Goal: Task Accomplishment & Management: Manage account settings

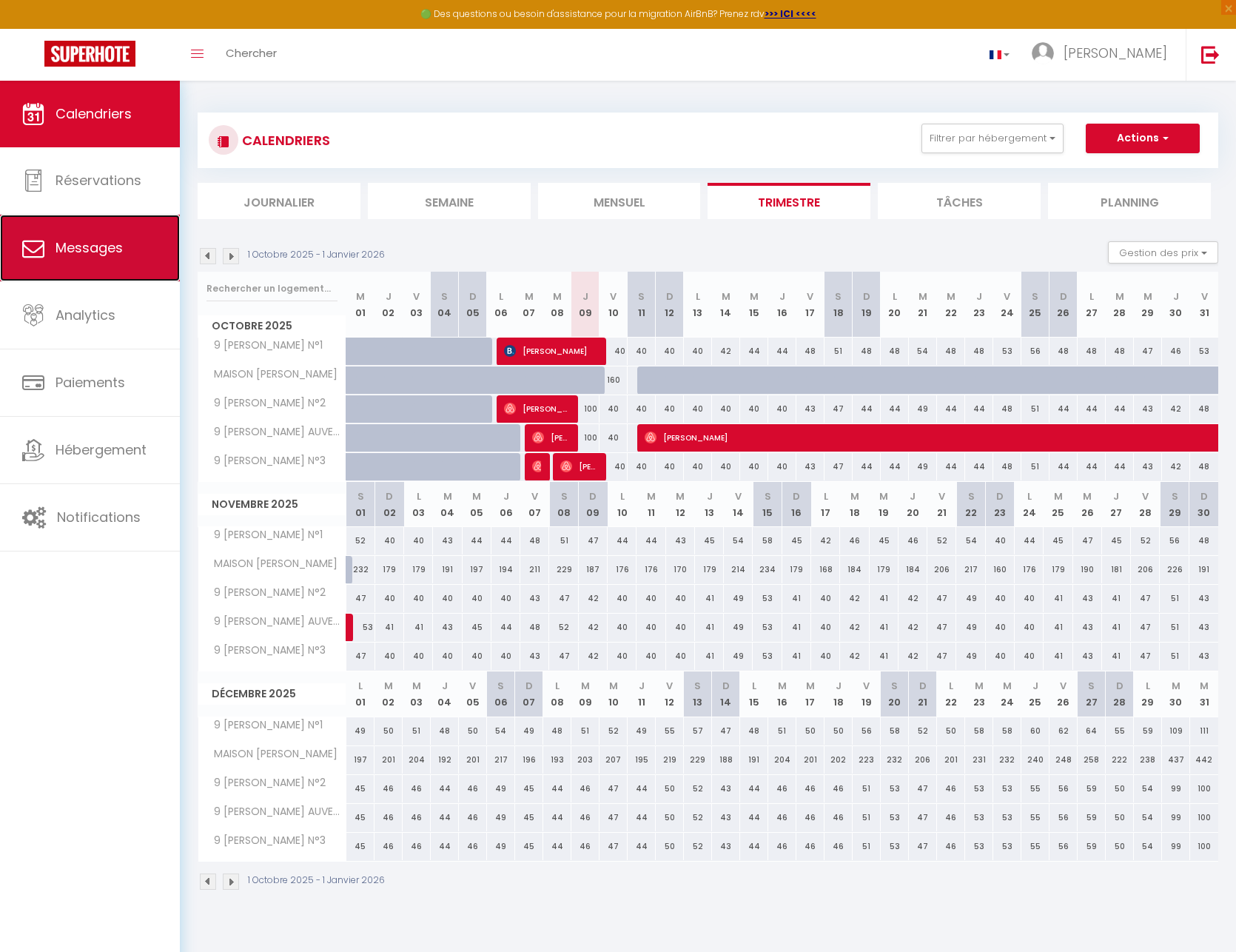
click at [71, 258] on link "Messages" at bounding box center [89, 248] width 180 height 66
select select "message"
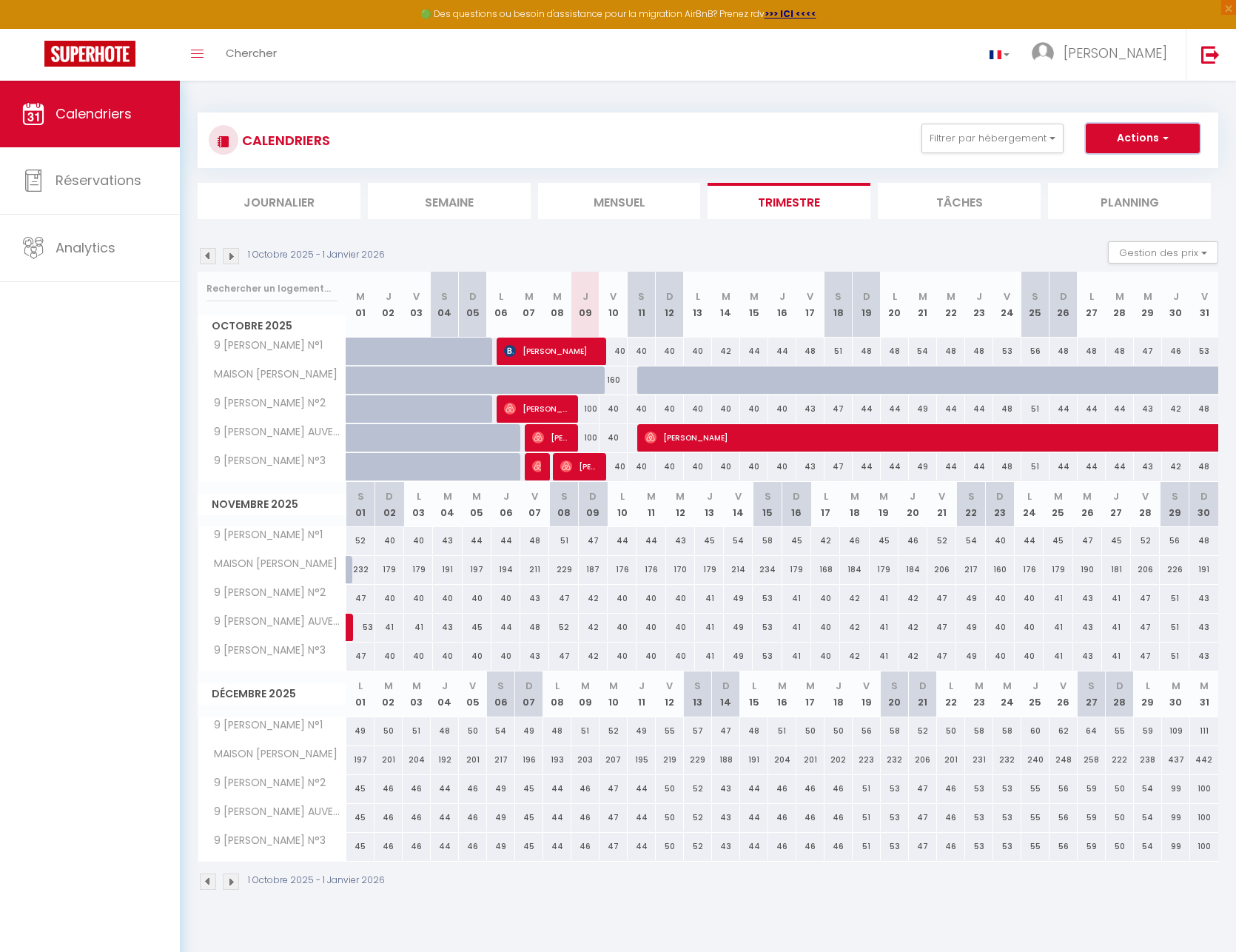
click at [1179, 130] on button "Actions" at bounding box center [1143, 138] width 114 height 29
click at [685, 137] on div "CALENDRIERS Filtrer par hébergement Tous 9 ANTOINE AUVERGNE N°1 9 ANTOINE AUVER…" at bounding box center [708, 139] width 999 height 33
click at [39, 174] on icon at bounding box center [33, 180] width 22 height 22
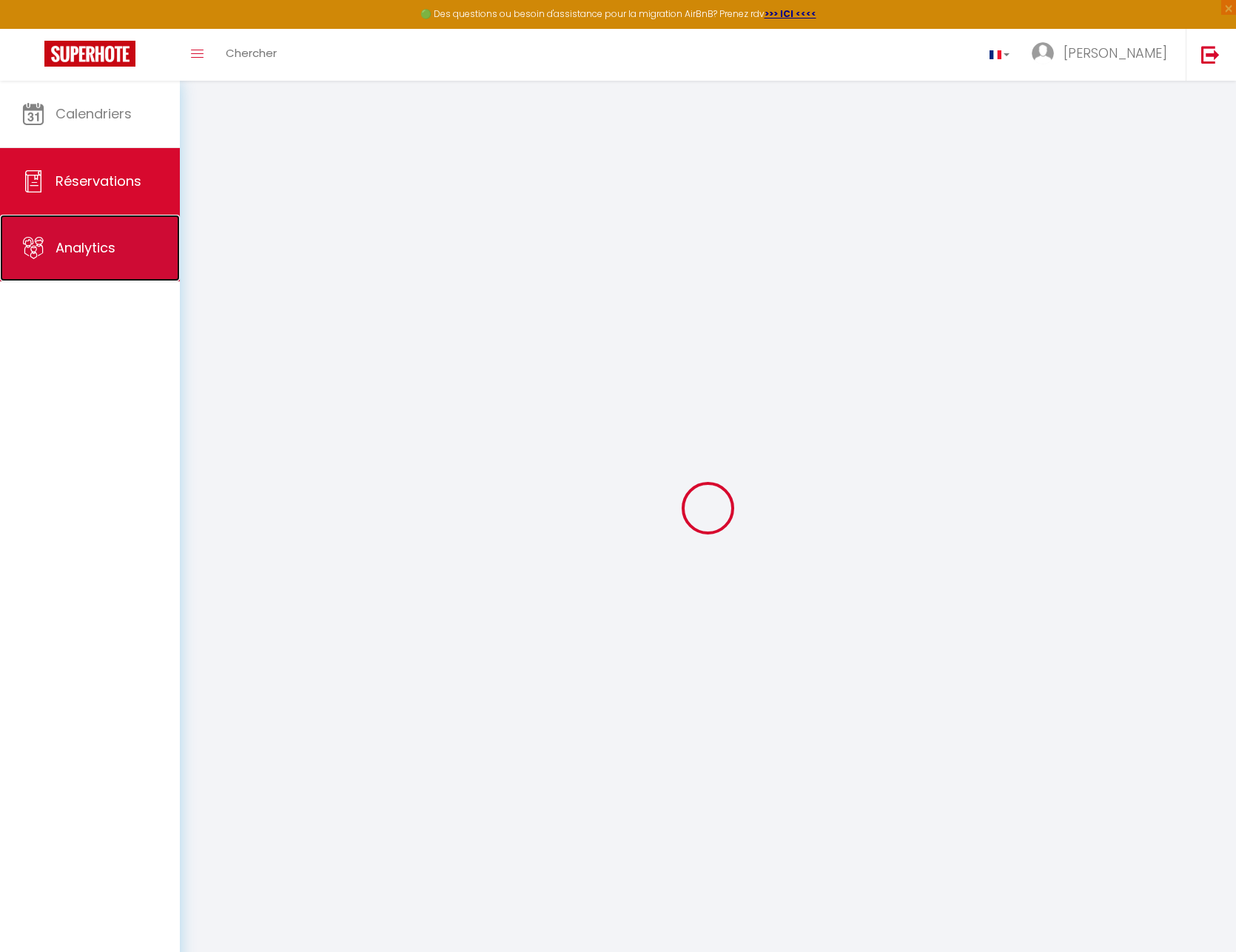
click at [66, 266] on link "Analytics" at bounding box center [89, 248] width 180 height 66
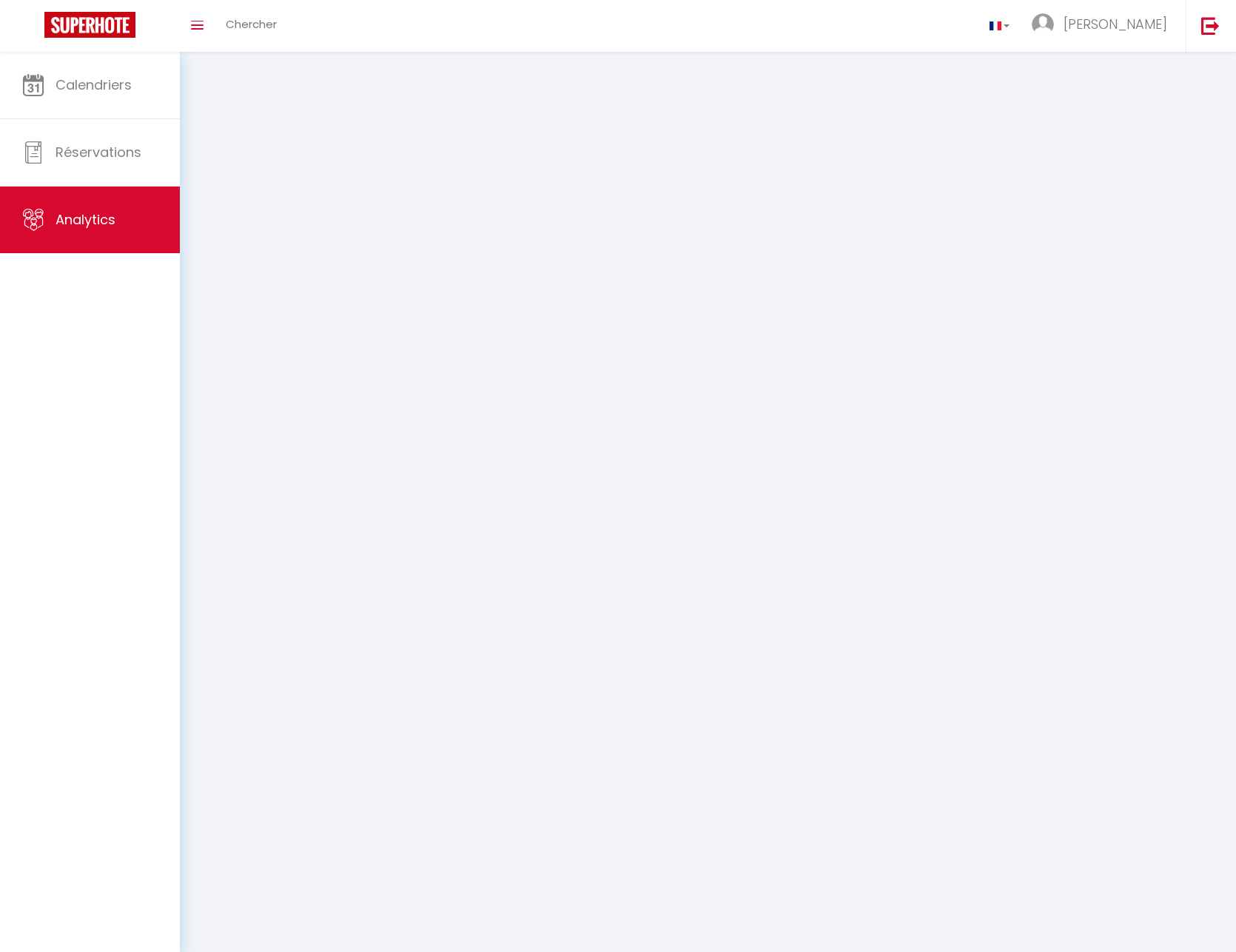
select select "2025"
select select "10"
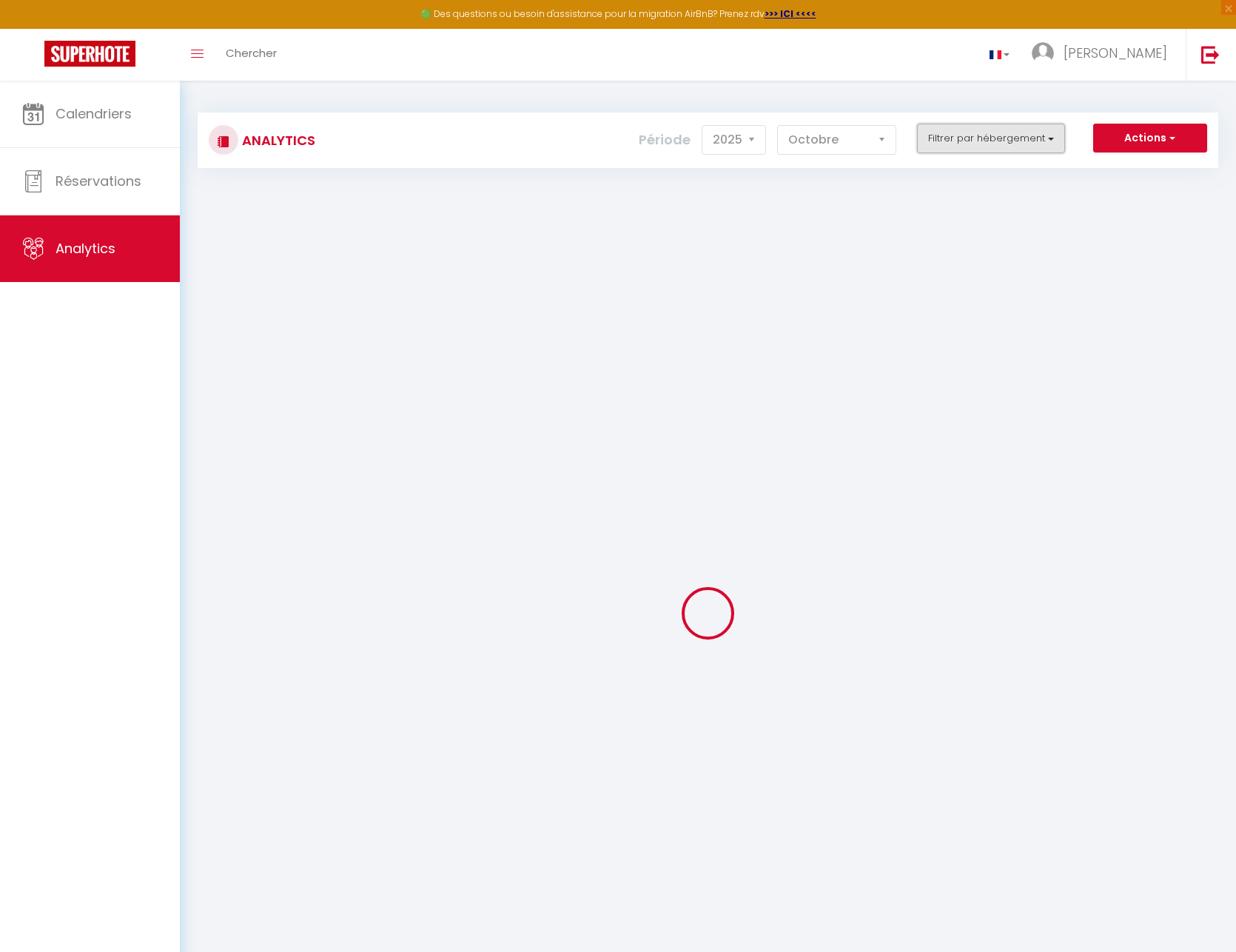
click at [986, 130] on button "Filtrer par hébergement" at bounding box center [991, 138] width 148 height 29
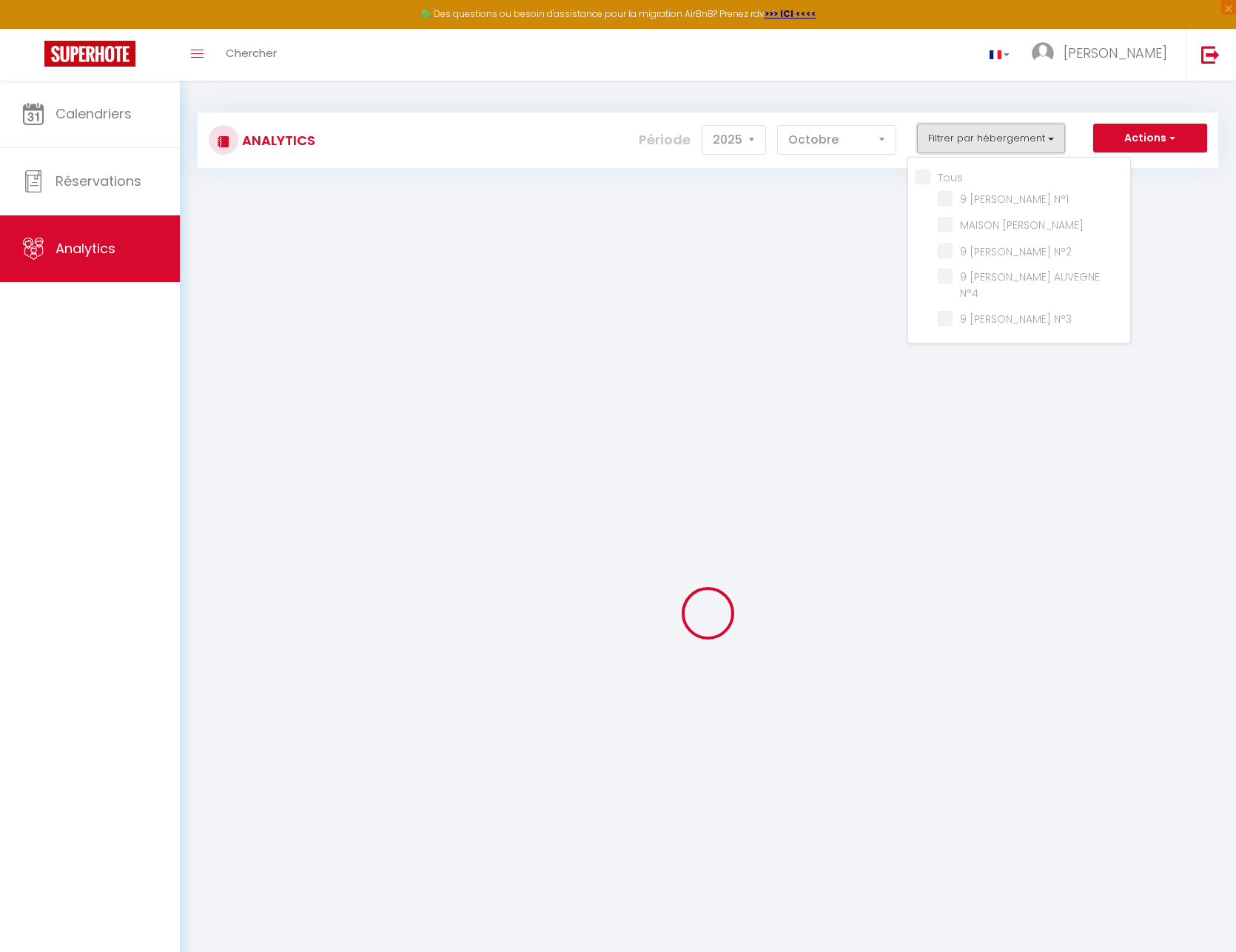
checkbox input "false"
checkbox N°1 "false"
checkbox AUVERGNE "false"
checkbox N°2 "false"
checkbox N°4 "false"
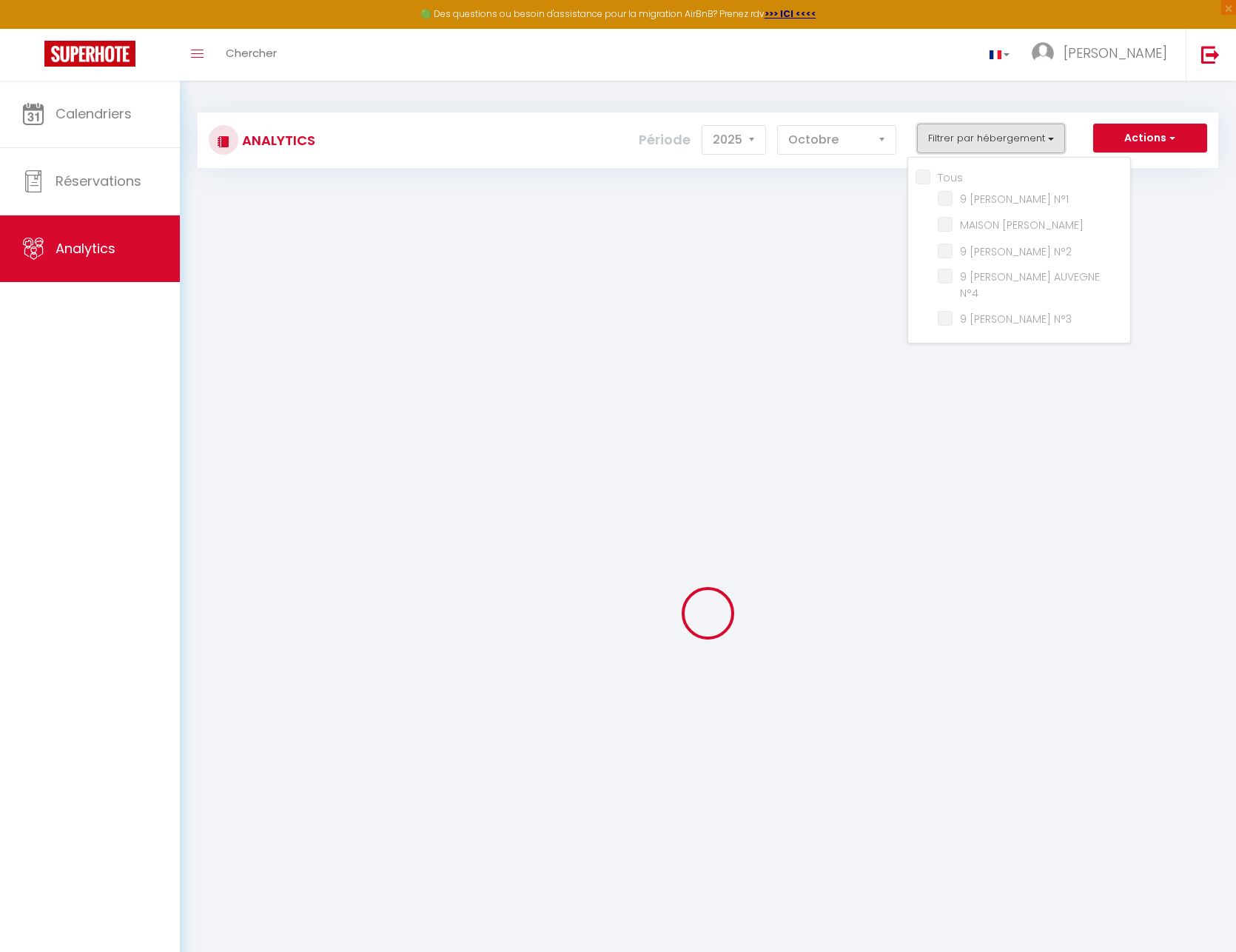
checkbox N°3 "false"
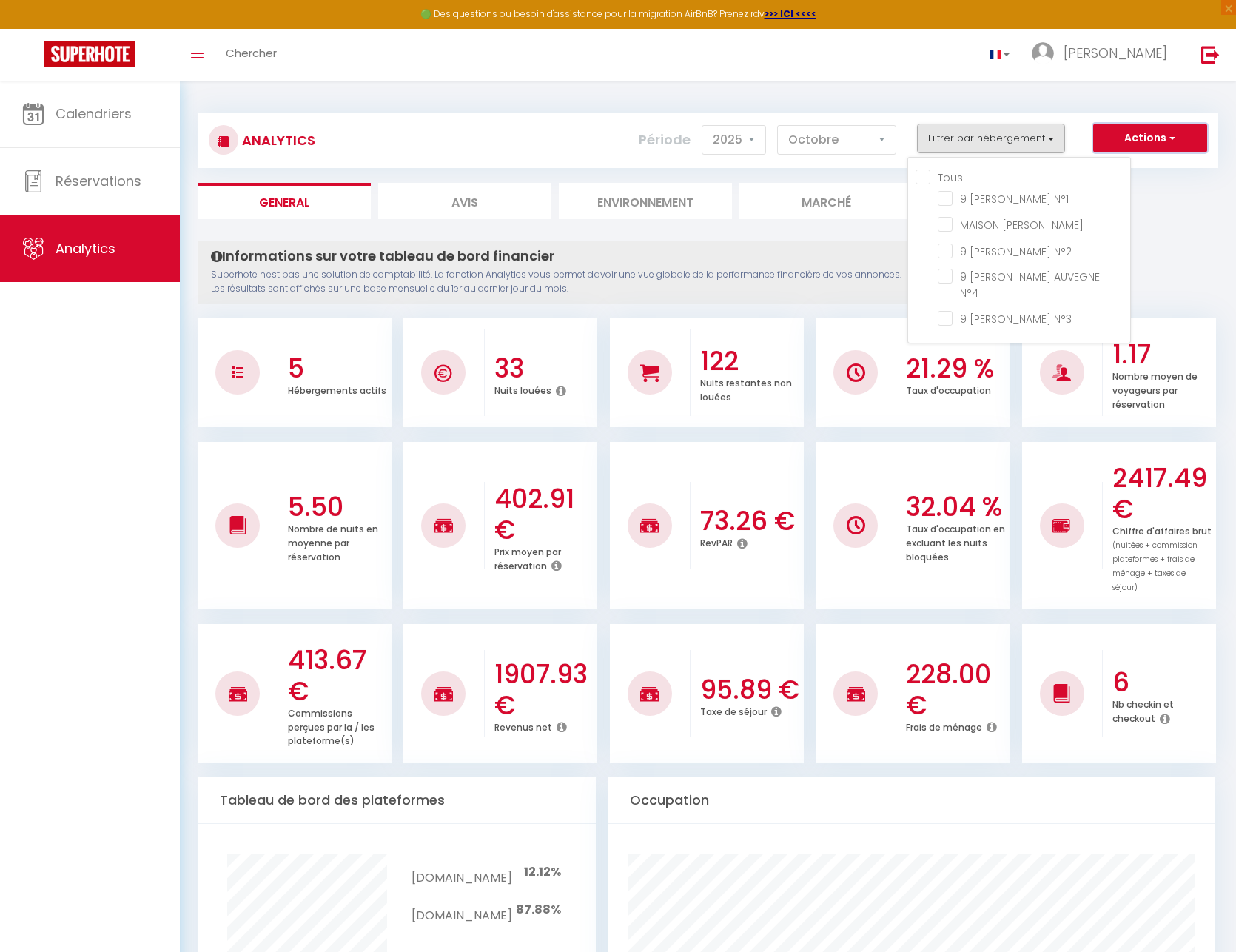
click at [1181, 132] on button "Actions" at bounding box center [1150, 138] width 114 height 29
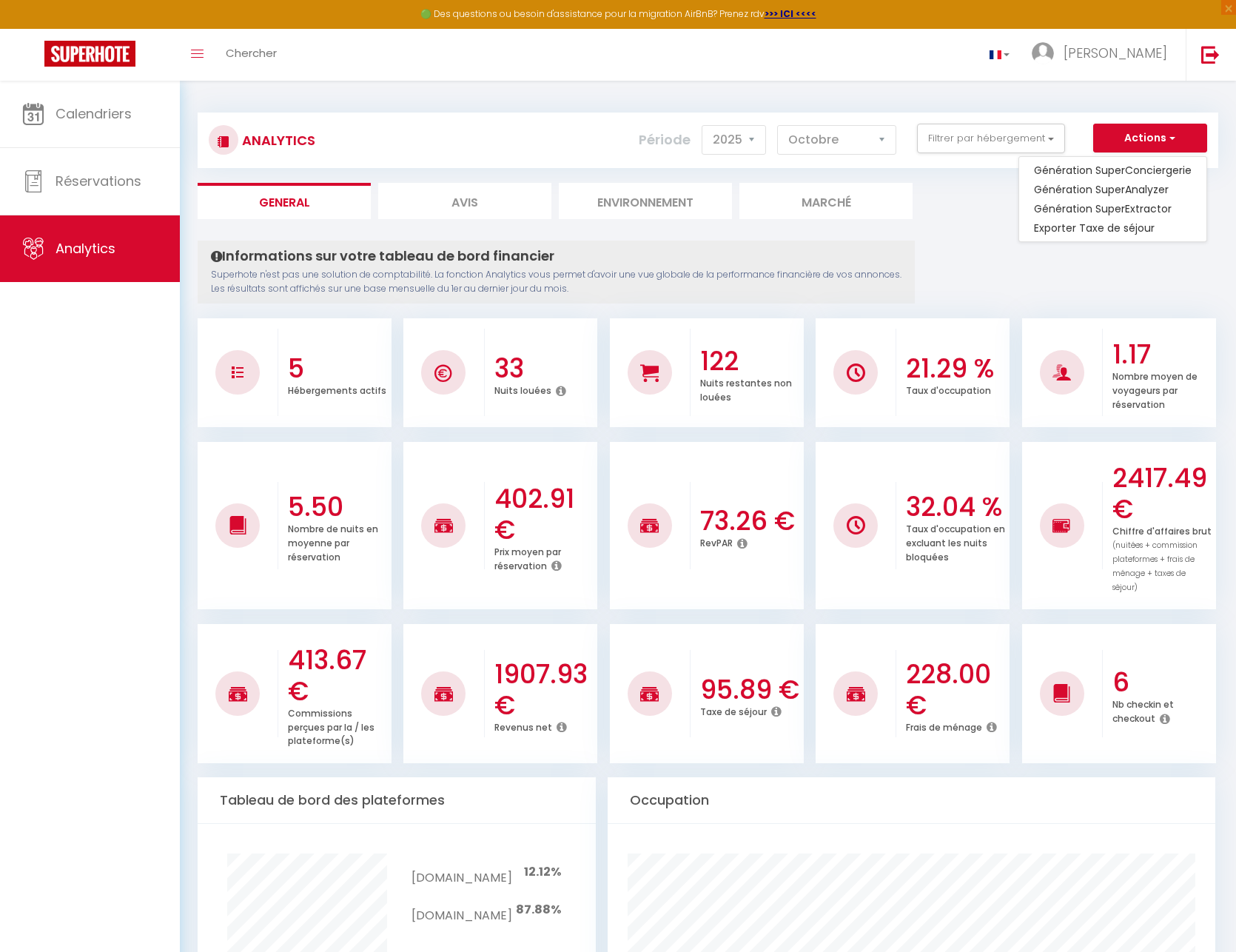
click at [395, 259] on h4 "Informations sur votre tableau de bord financier" at bounding box center [556, 256] width 690 height 16
drag, startPoint x: 254, startPoint y: 270, endPoint x: 496, endPoint y: 256, distance: 242.4
click at [470, 256] on div "Informations sur votre tableau de bord financier Superhote n'est pas une soluti…" at bounding box center [556, 272] width 717 height 63
drag, startPoint x: 532, startPoint y: 256, endPoint x: 595, endPoint y: 250, distance: 63.3
click at [532, 256] on h4 "Informations sur votre tableau de bord financier" at bounding box center [556, 256] width 690 height 16
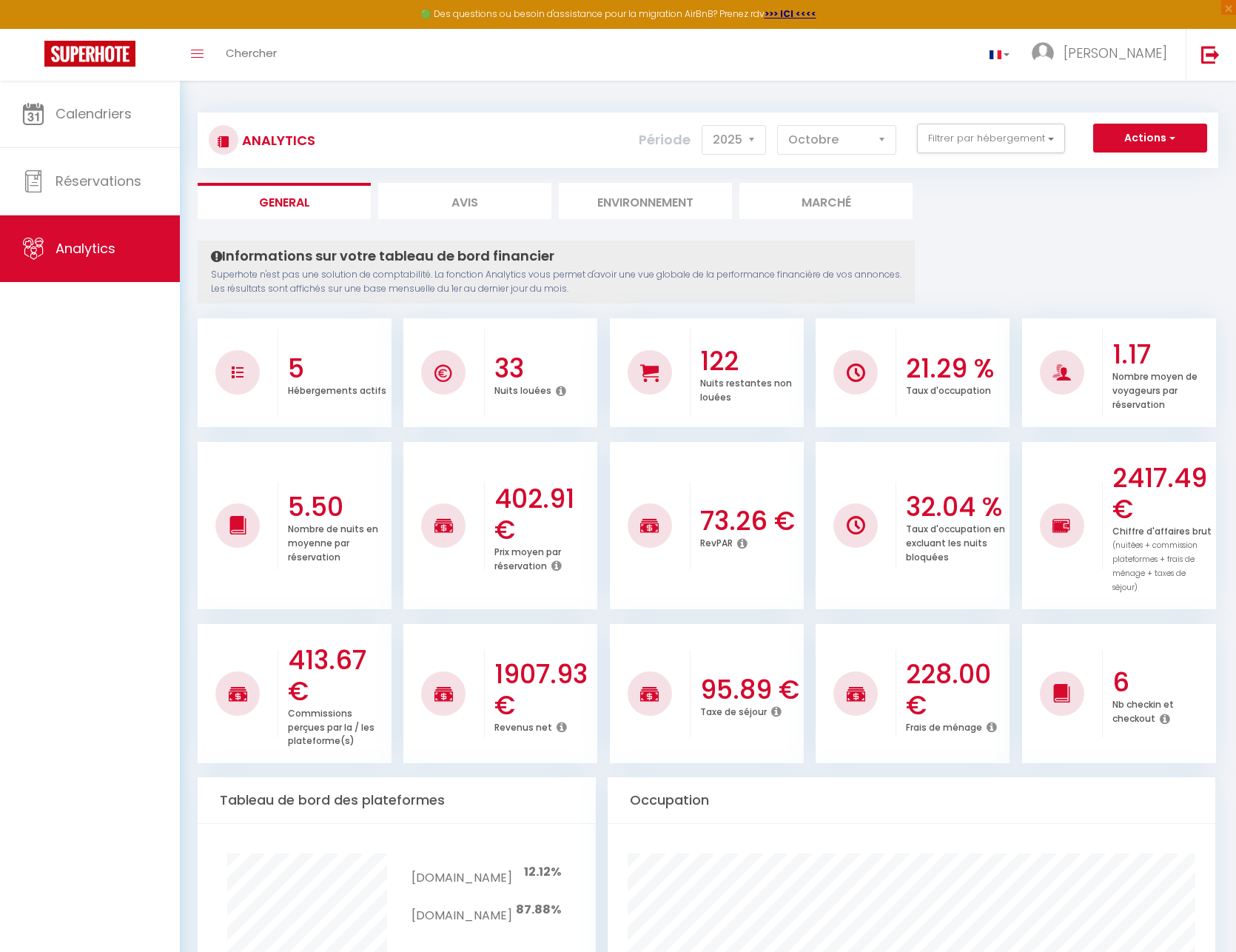
click at [641, 204] on li "Environnement" at bounding box center [645, 200] width 173 height 36
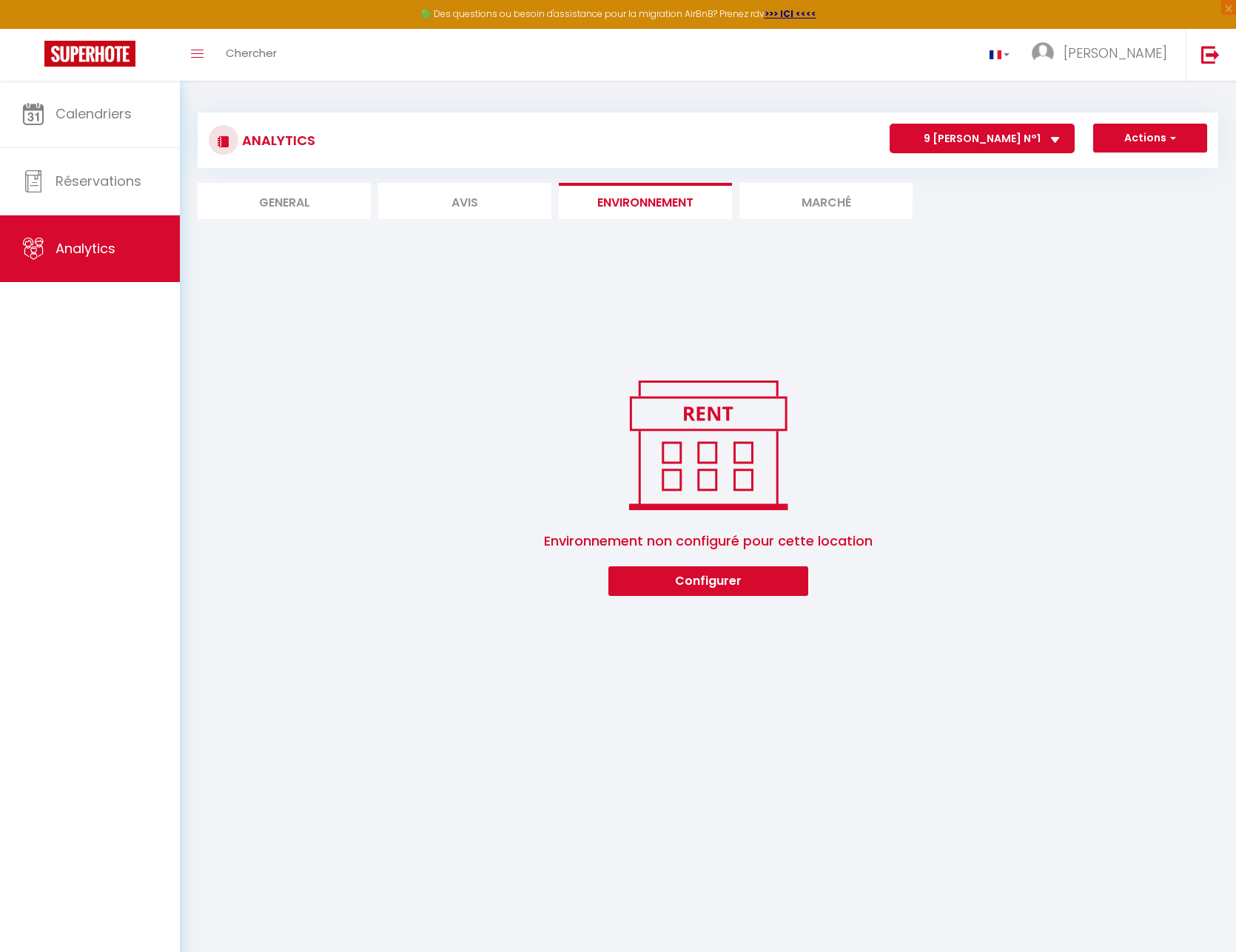
click at [458, 199] on li "Avis" at bounding box center [465, 200] width 173 height 36
select select "2025"
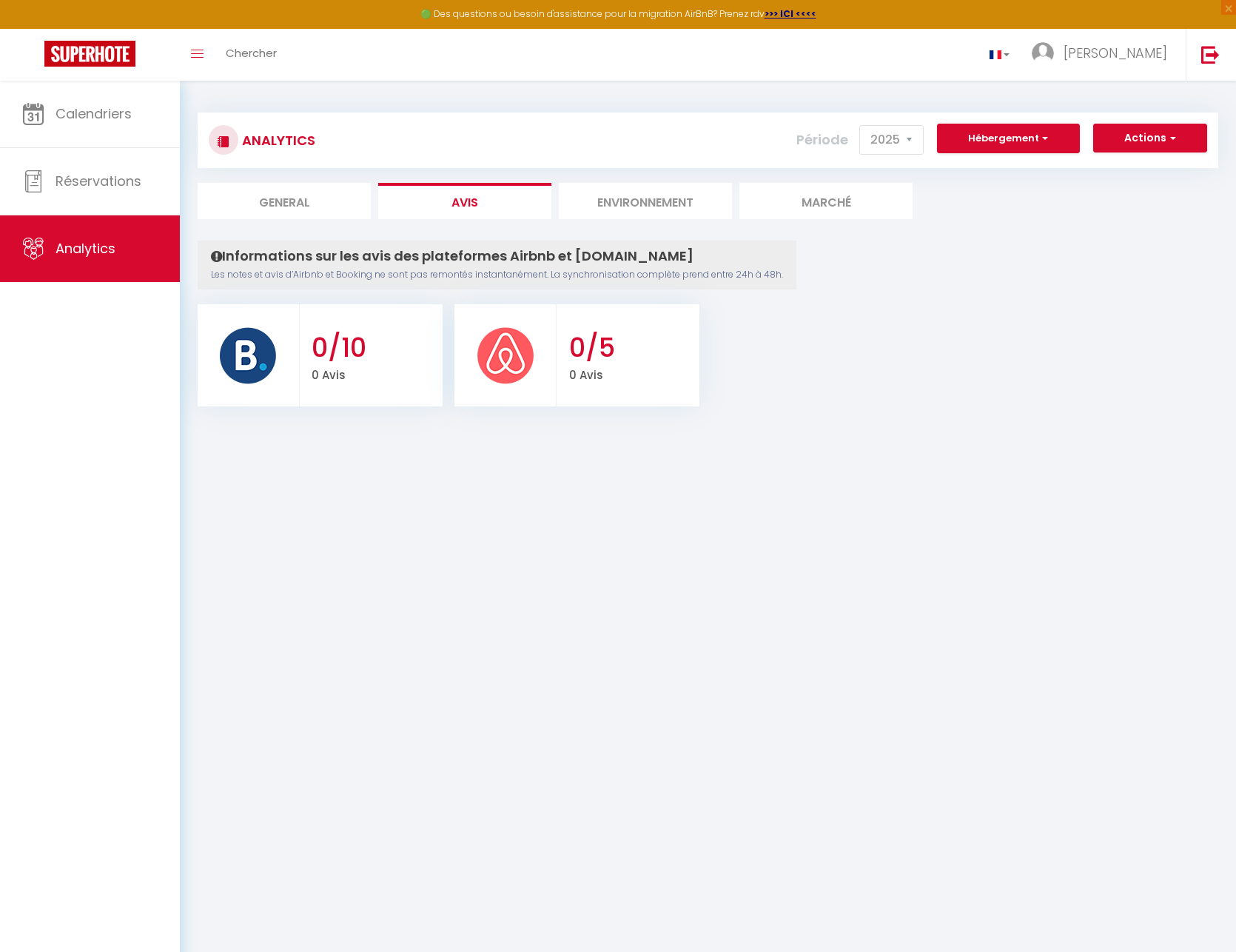
click at [615, 192] on li "Environnement" at bounding box center [645, 200] width 173 height 36
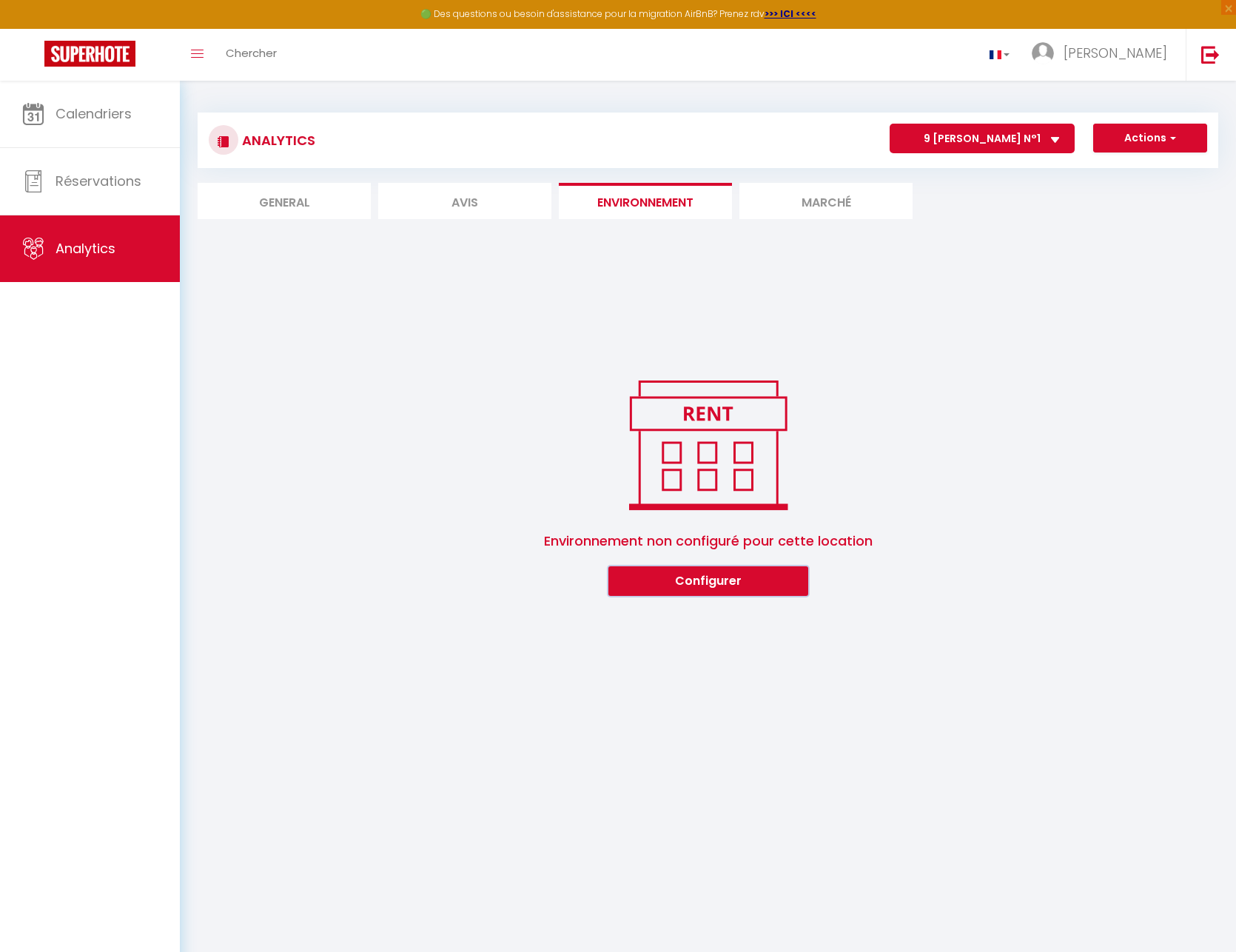
click at [727, 582] on button "Configurer" at bounding box center [708, 581] width 200 height 29
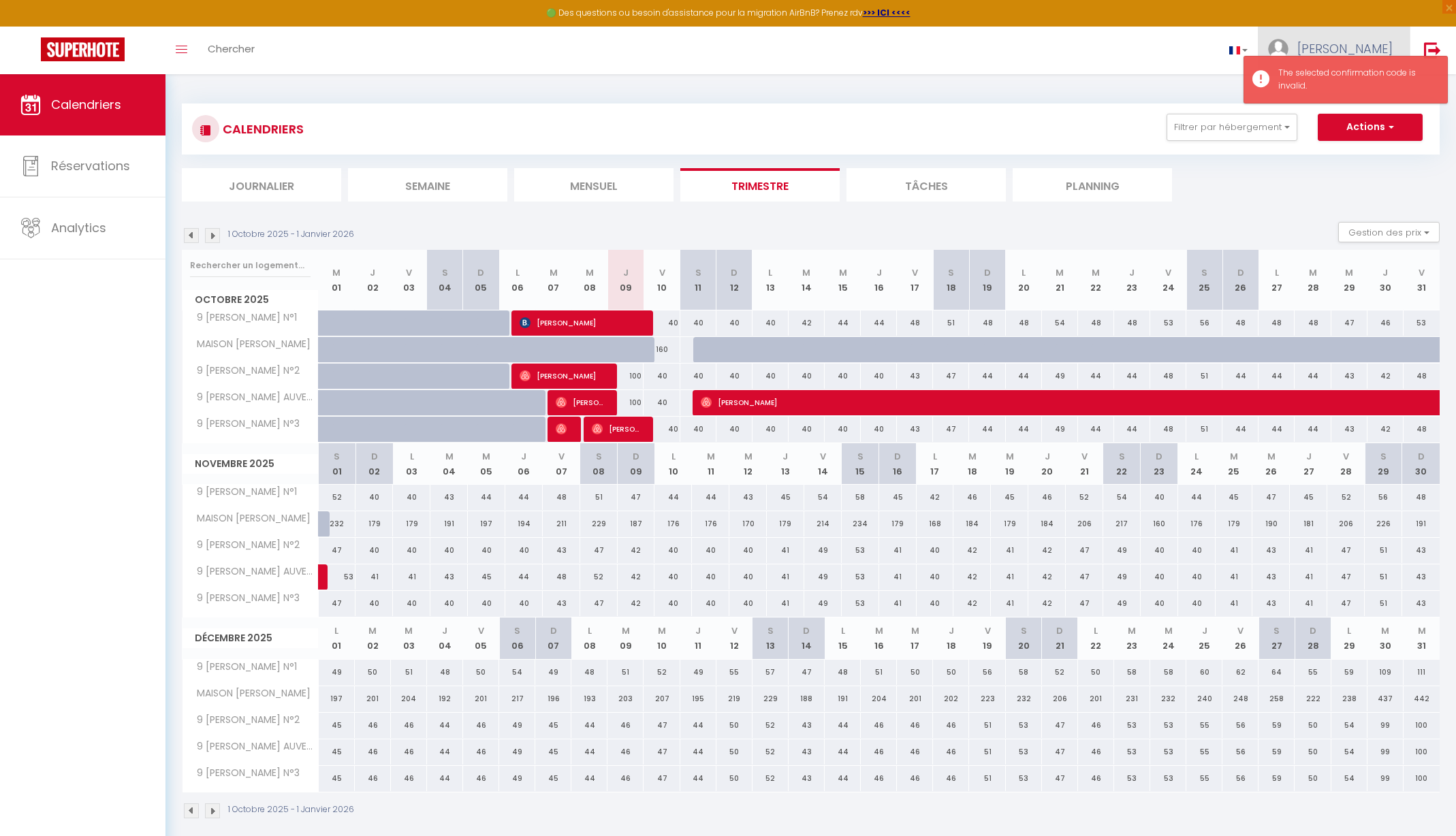
click at [1350, 37] on link "[PERSON_NAME]" at bounding box center [1334, 50] width 152 height 47
click at [1352, 96] on link "Paramètres" at bounding box center [1355, 94] width 101 height 23
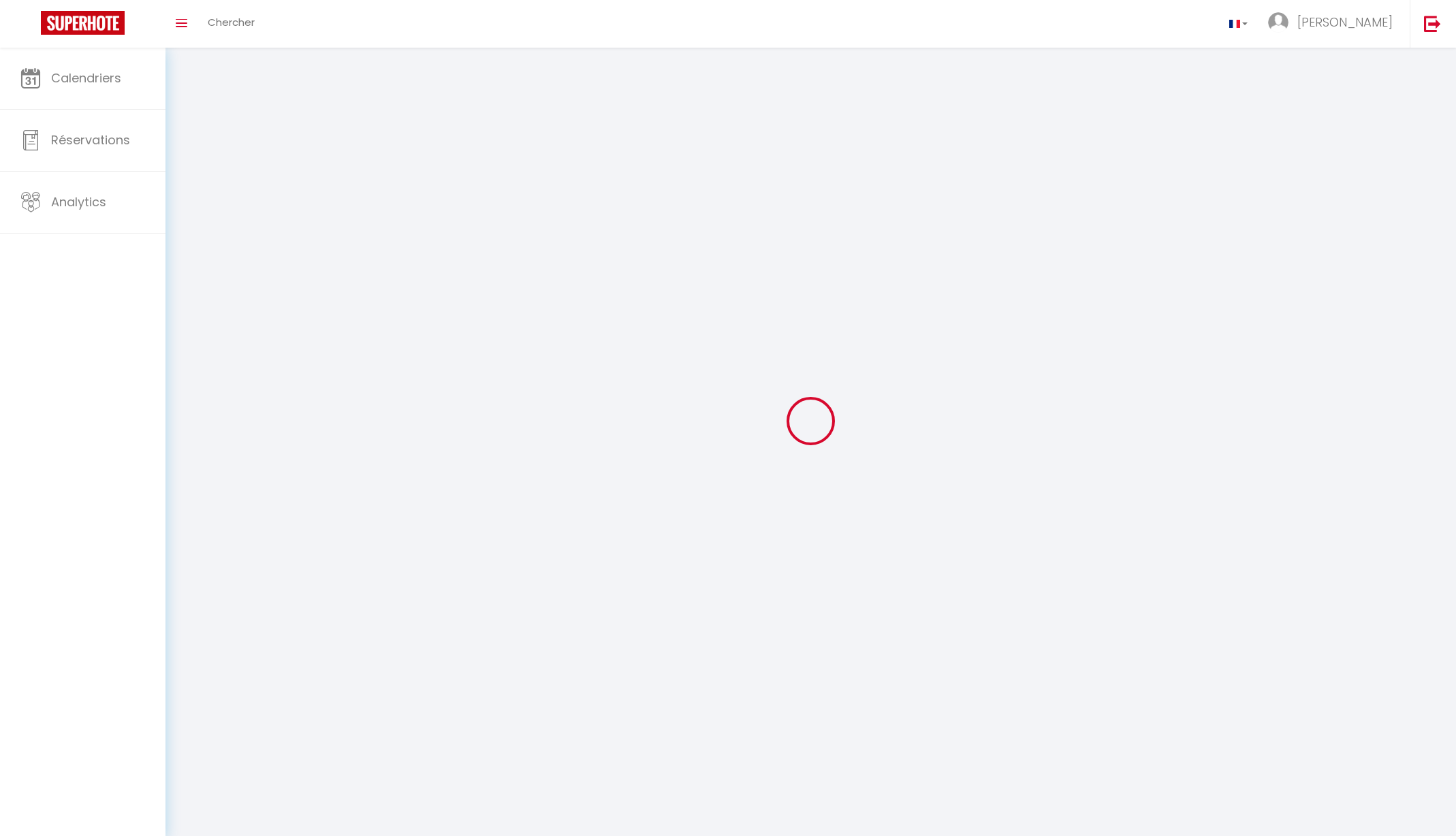
type input "[PERSON_NAME]"
type input "LAMBEL"
type input "https://app.superhote.com/#/get-available-rentals/null"
select select
select select "28"
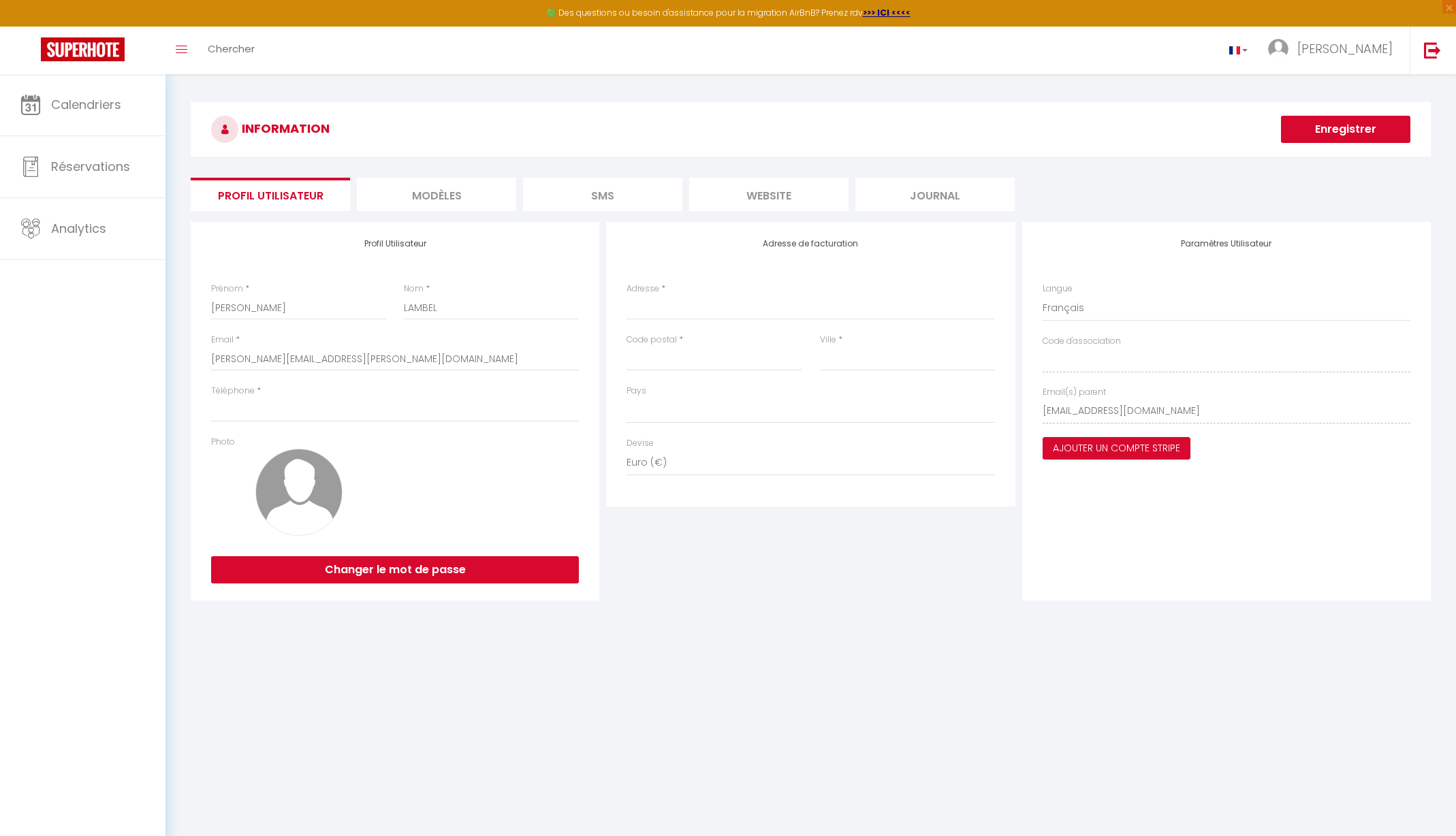
click at [498, 198] on li "MODÈLES" at bounding box center [436, 194] width 159 height 33
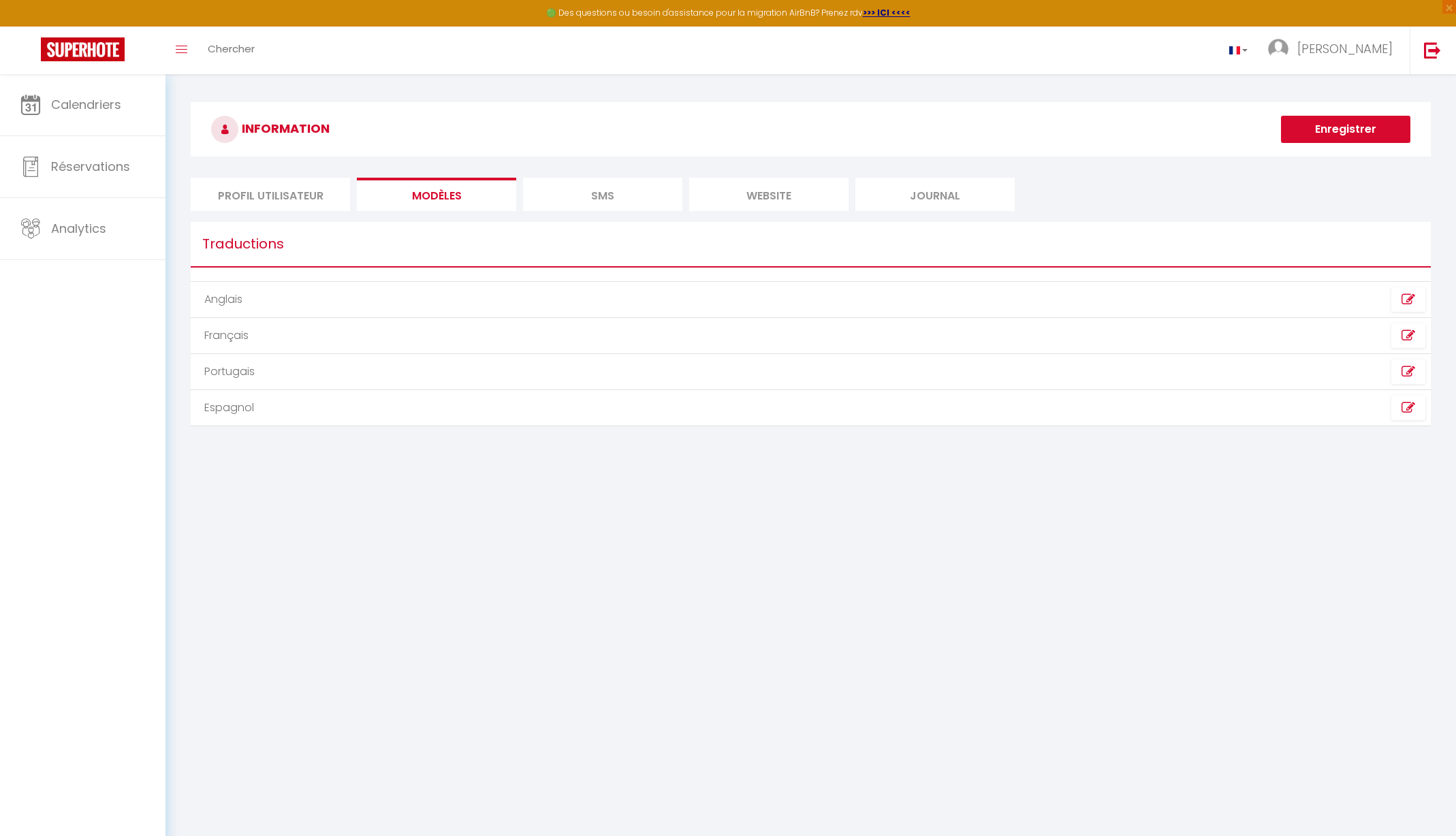
click at [588, 195] on li "SMS" at bounding box center [603, 194] width 159 height 33
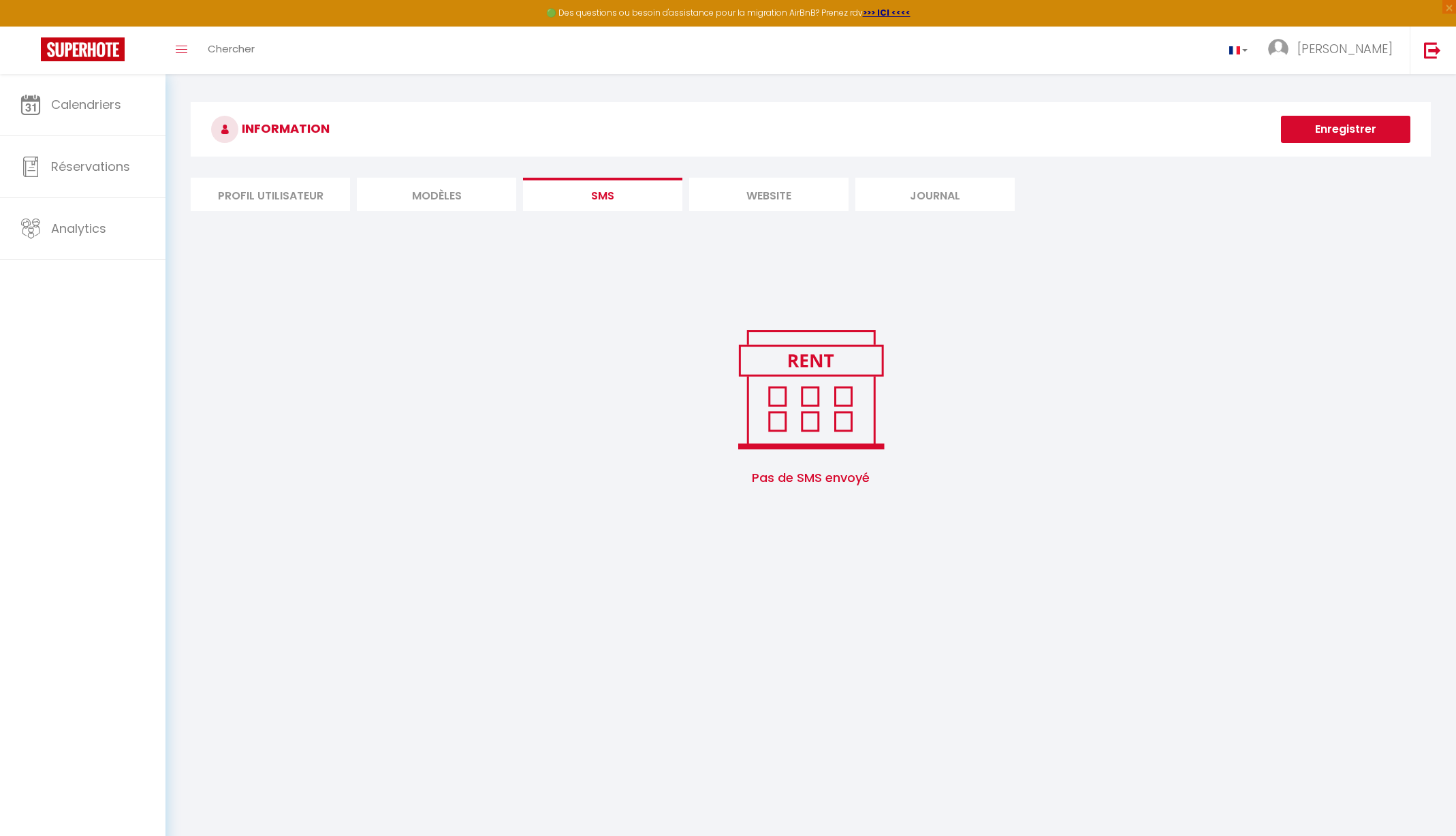
click at [755, 195] on li "website" at bounding box center [768, 194] width 159 height 33
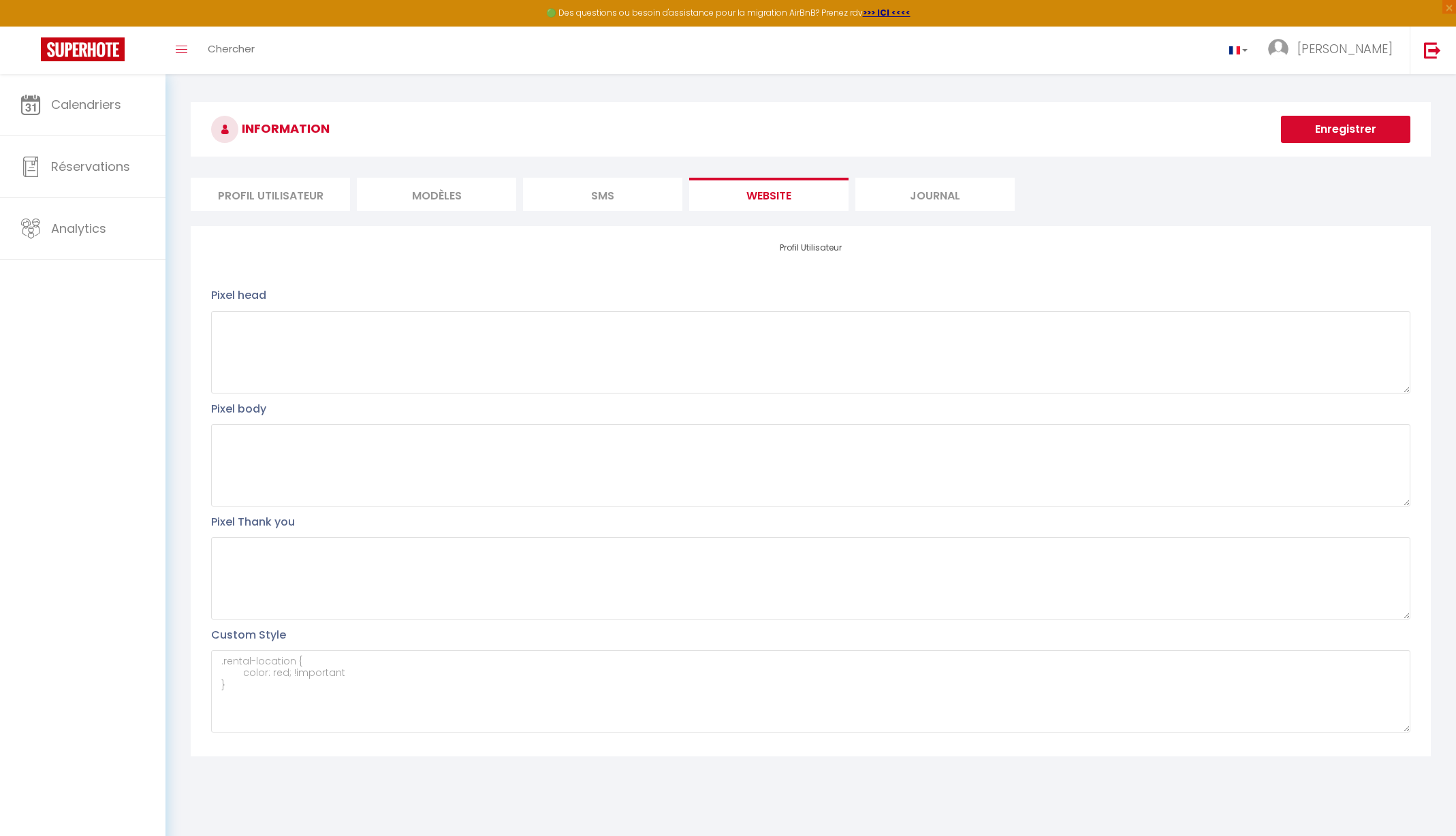
click at [909, 198] on li "Journal" at bounding box center [935, 194] width 159 height 33
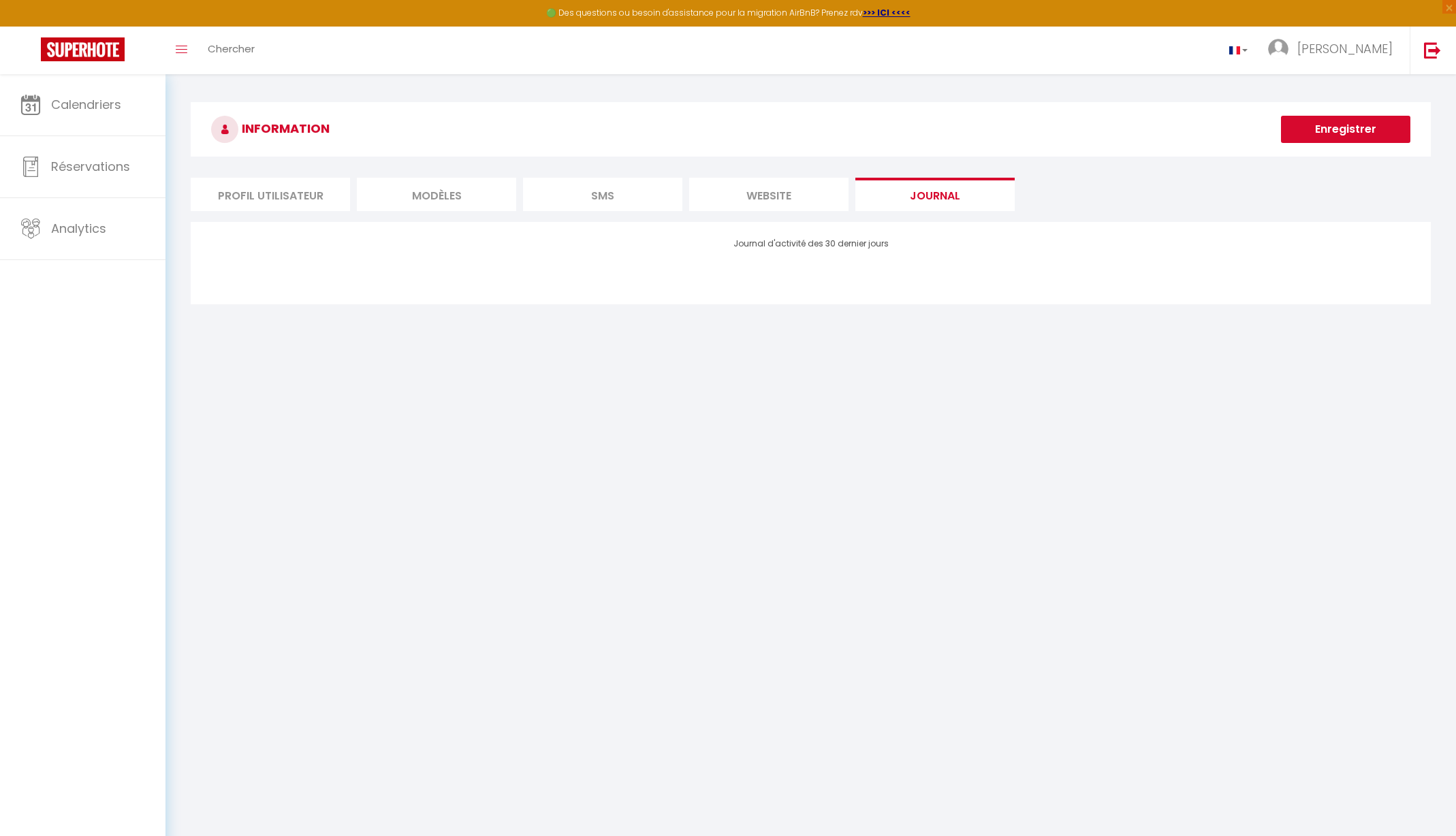
click at [286, 194] on li "Profil Utilisateur" at bounding box center [270, 194] width 159 height 33
select select
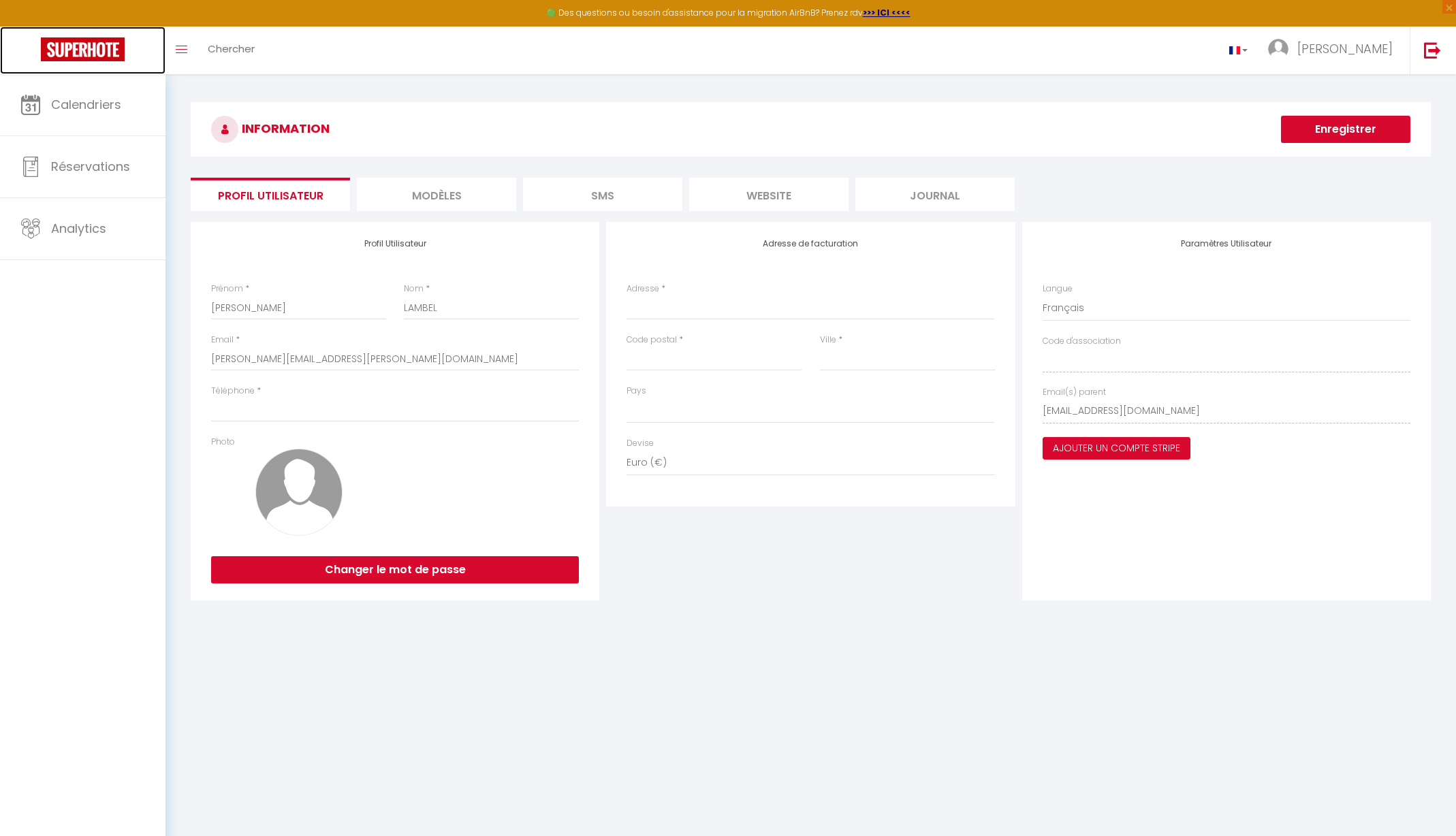
click at [89, 52] on img at bounding box center [83, 50] width 84 height 24
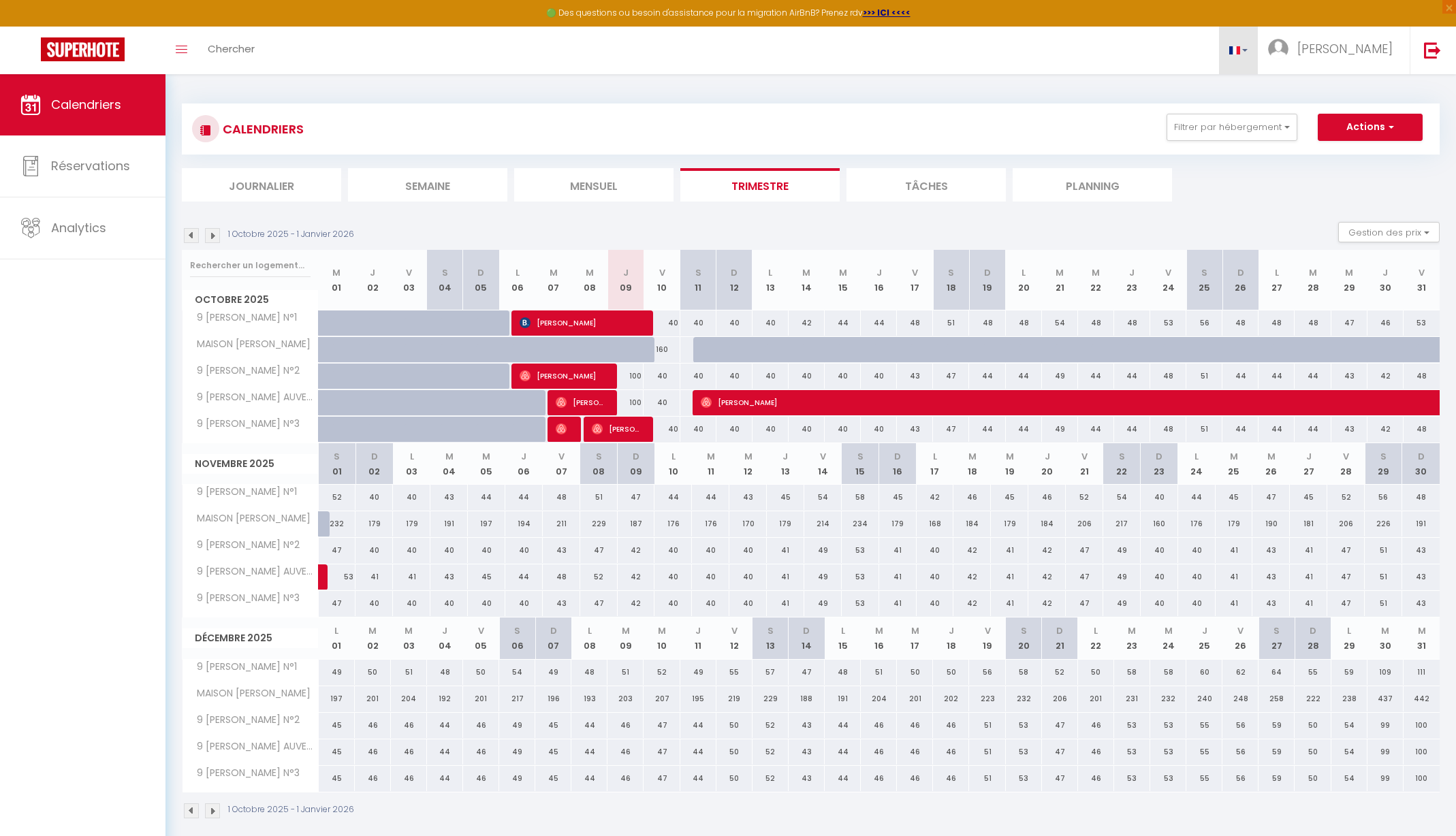
click at [1258, 54] on link at bounding box center [1239, 50] width 40 height 47
click at [1258, 51] on link at bounding box center [1239, 50] width 40 height 47
click at [1384, 45] on span "[PERSON_NAME]" at bounding box center [1345, 49] width 96 height 17
click at [1356, 89] on link "Paramètres" at bounding box center [1355, 94] width 101 height 23
select select
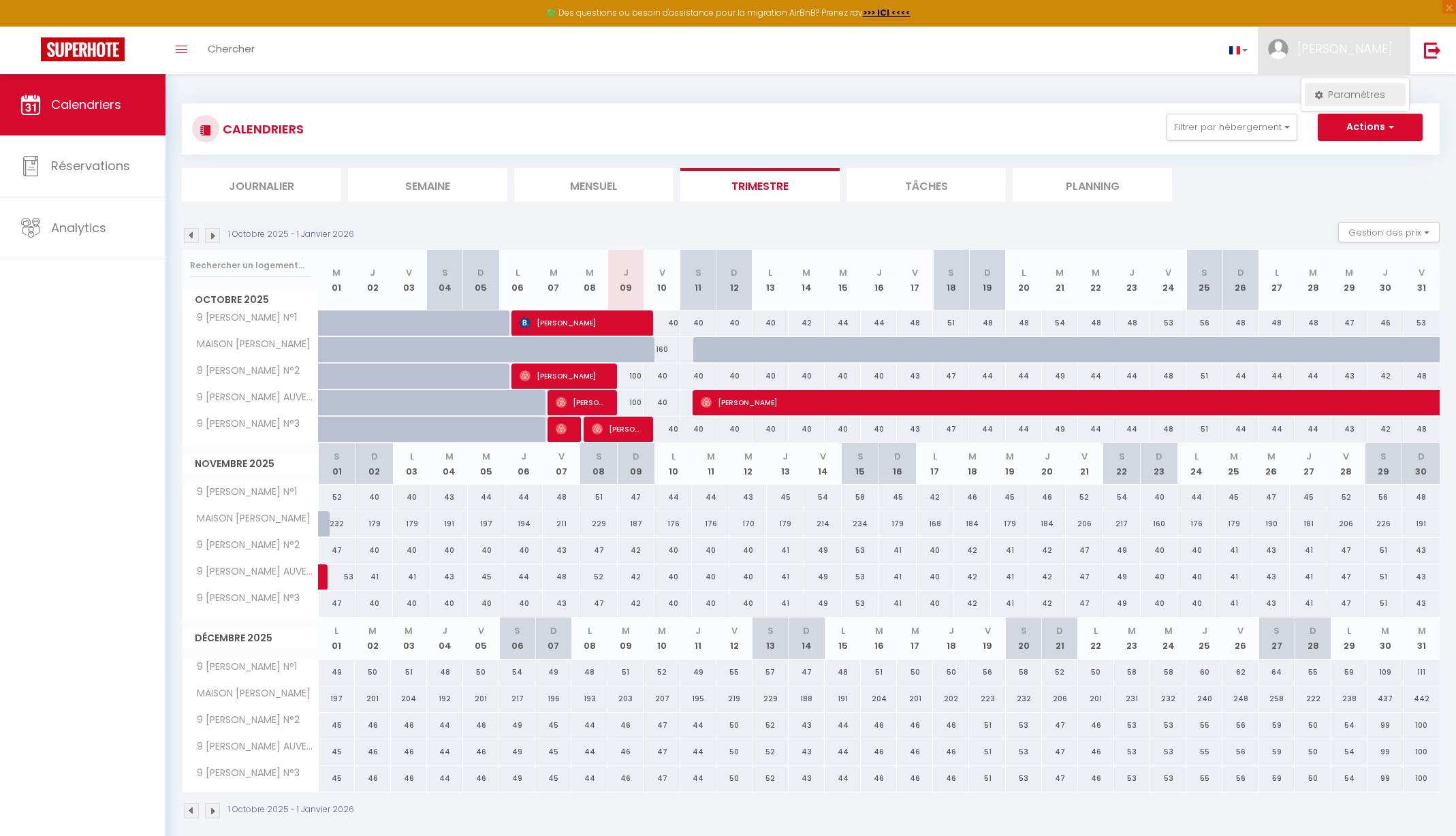
select select "28"
select select "fr"
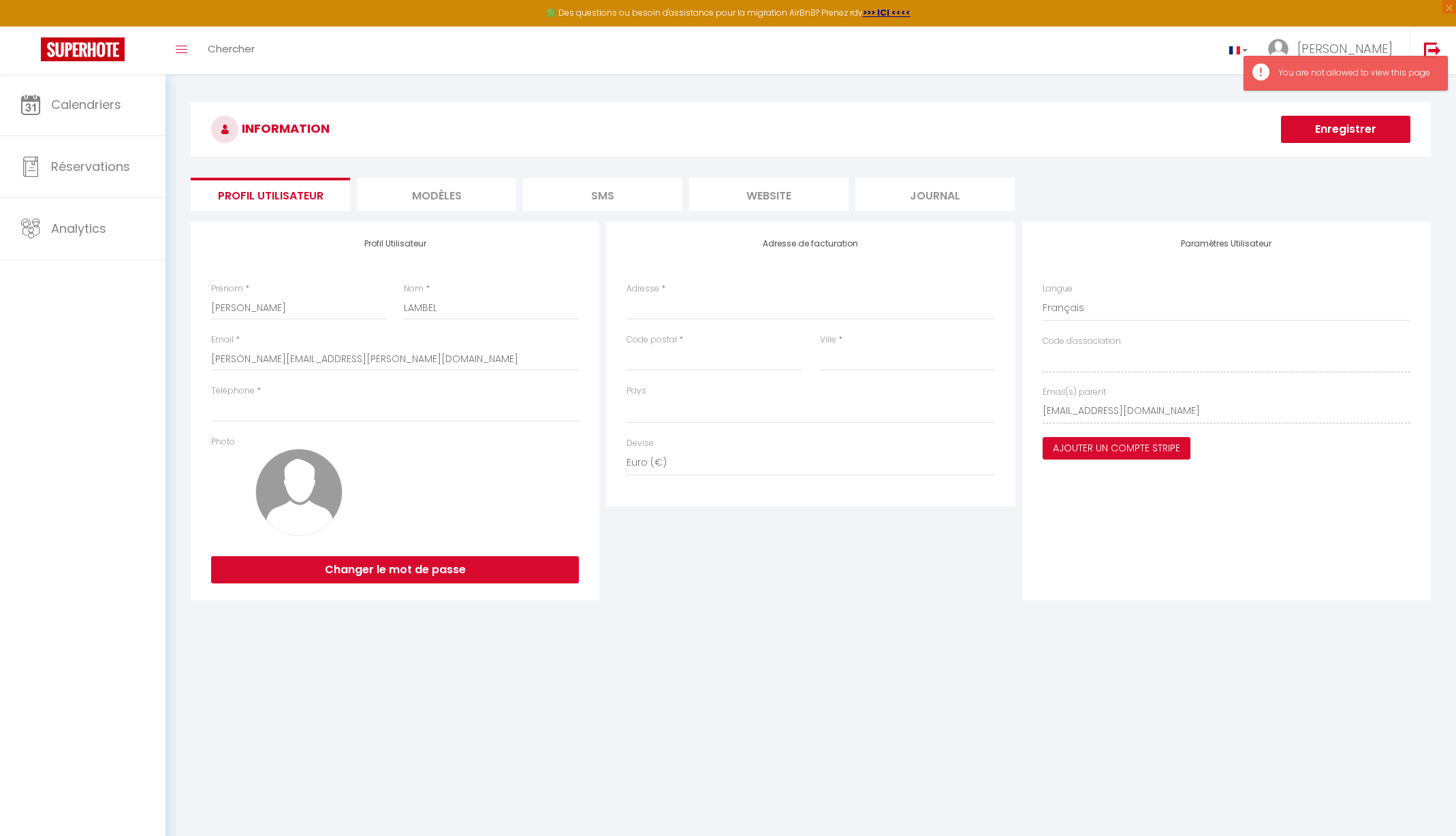
select select
click at [338, 120] on h3 "INFORMATION" at bounding box center [811, 129] width 1241 height 55
click at [328, 129] on h3 "INFORMATION" at bounding box center [811, 129] width 1241 height 55
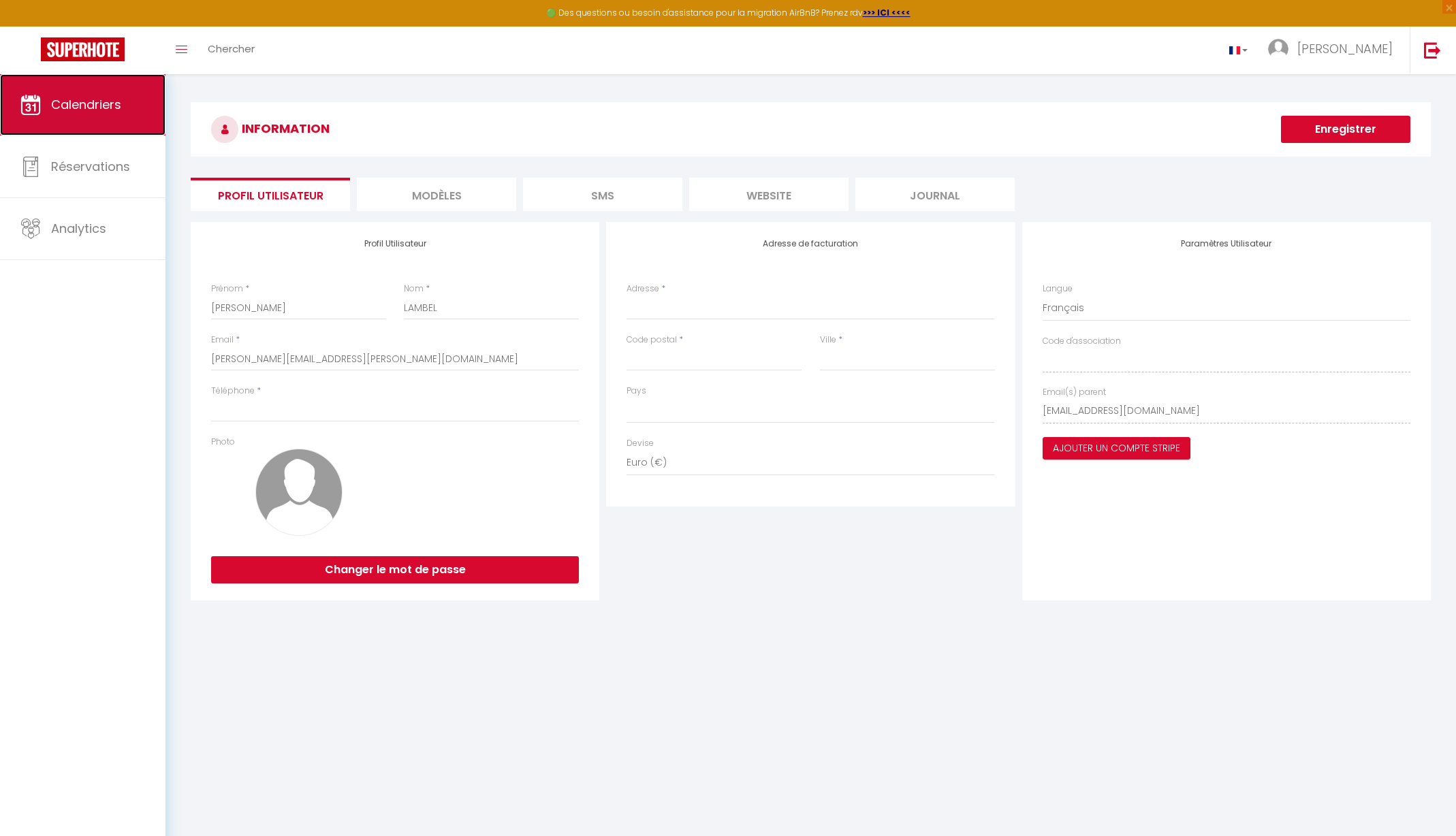
click at [103, 113] on span "Calendriers" at bounding box center [86, 104] width 70 height 17
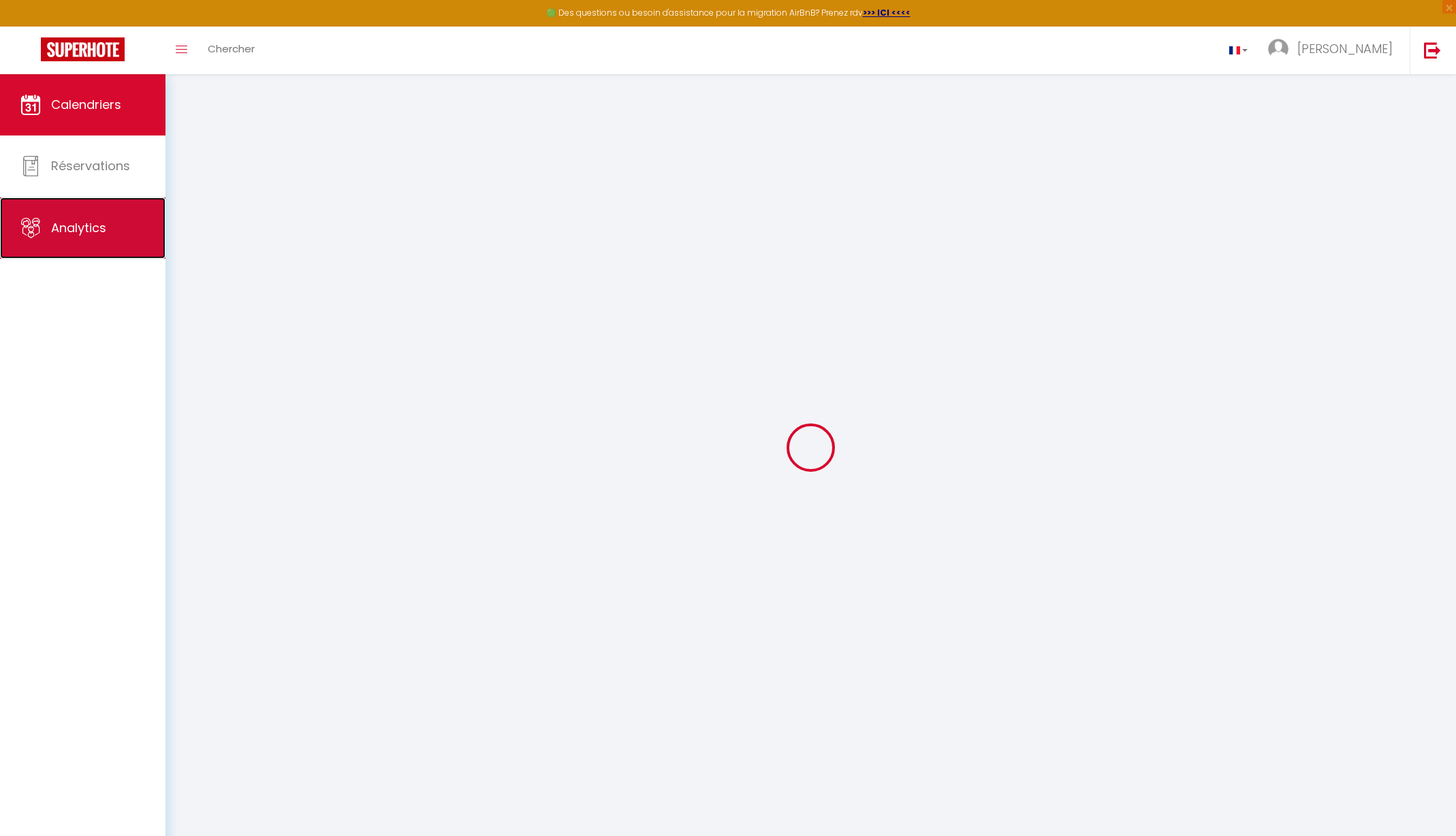
click at [122, 240] on link "Analytics" at bounding box center [82, 228] width 165 height 61
select select "2025"
select select "10"
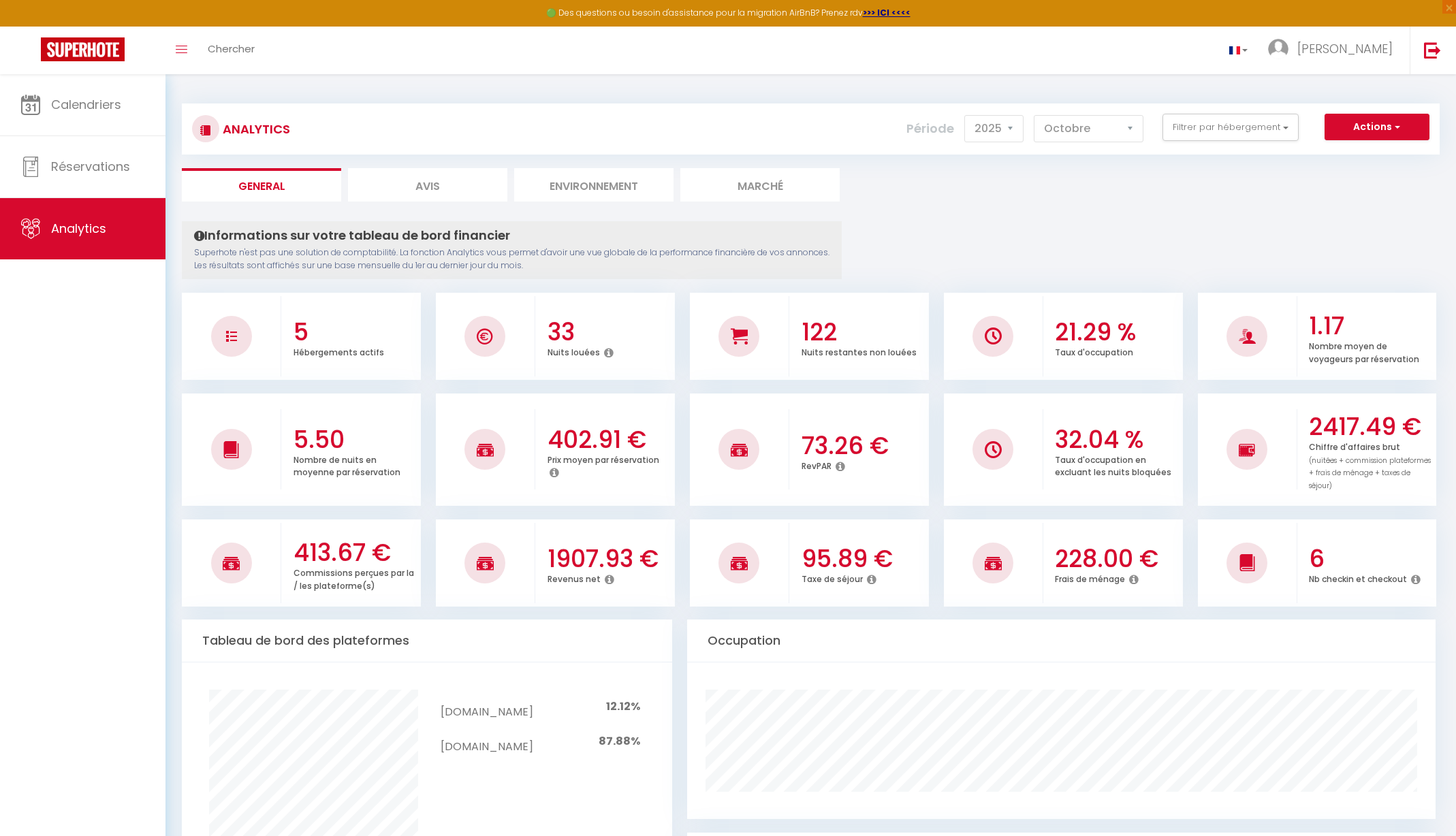
select select "fr"
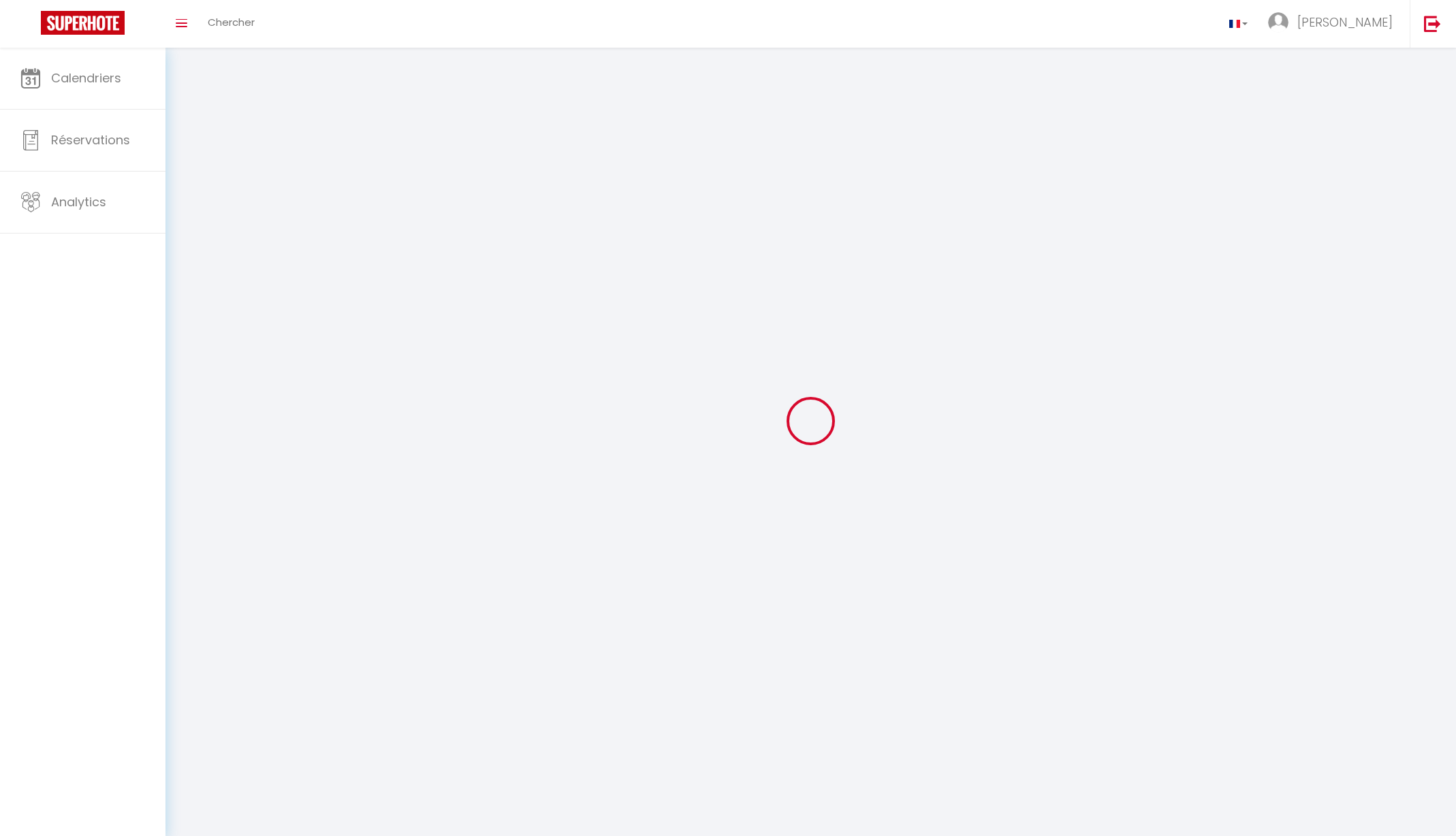
type input "[PERSON_NAME]"
type input "LAMBEL"
type input "https://app.superhote.com/#/get-available-rentals/null"
select select
select select "28"
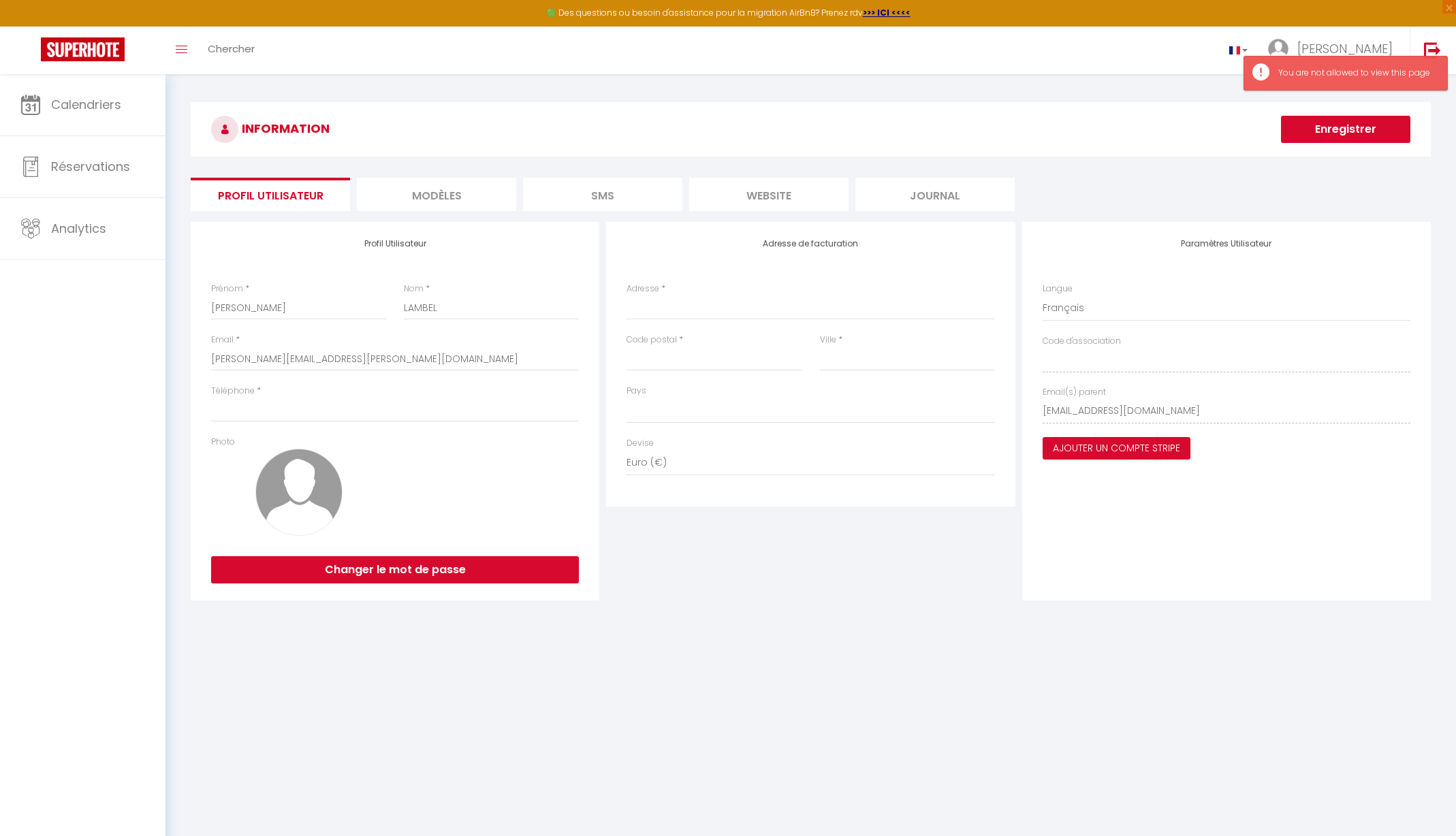
select select
click at [81, 106] on span "Calendriers" at bounding box center [86, 104] width 70 height 17
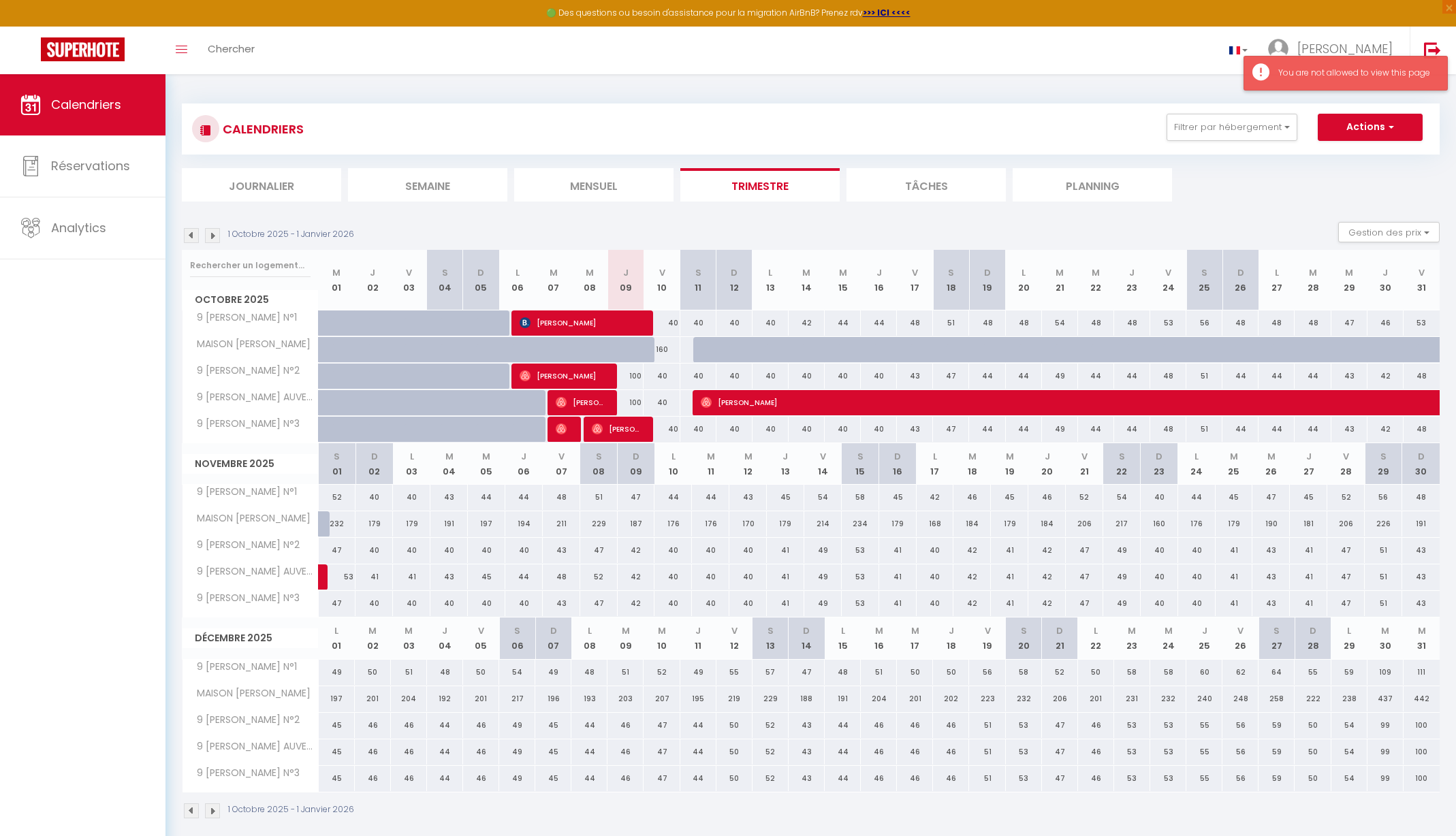
click at [1351, 71] on div "You are not allowed to view this page" at bounding box center [1355, 73] width 155 height 13
click at [1344, 72] on div "You are not allowed to view this page" at bounding box center [1355, 73] width 155 height 13
